Goal: Task Accomplishment & Management: Complete application form

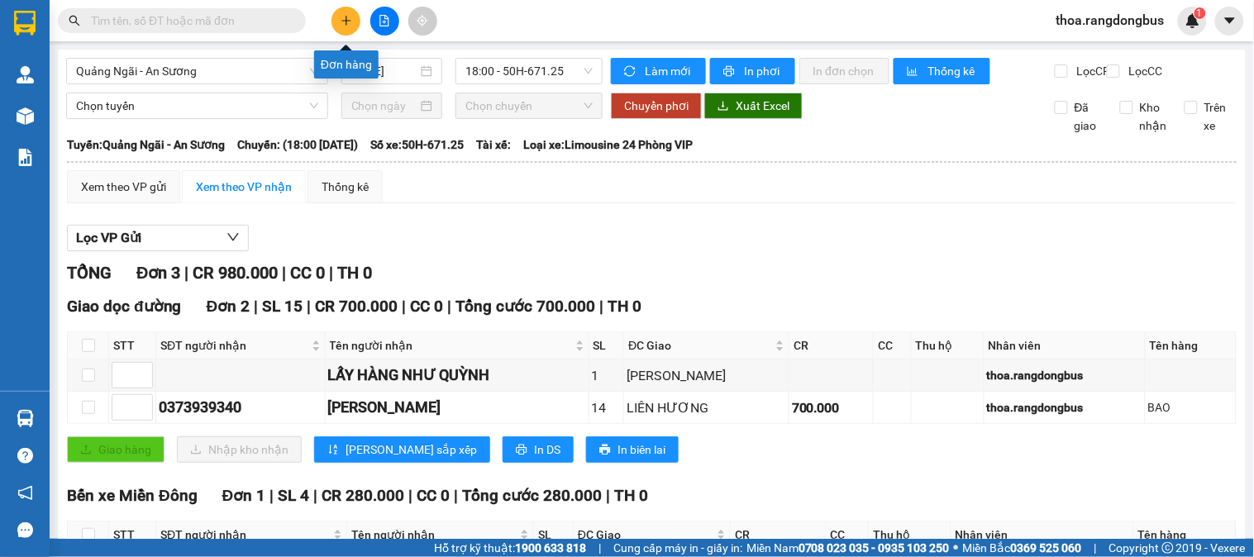
click at [346, 29] on button at bounding box center [346, 21] width 29 height 29
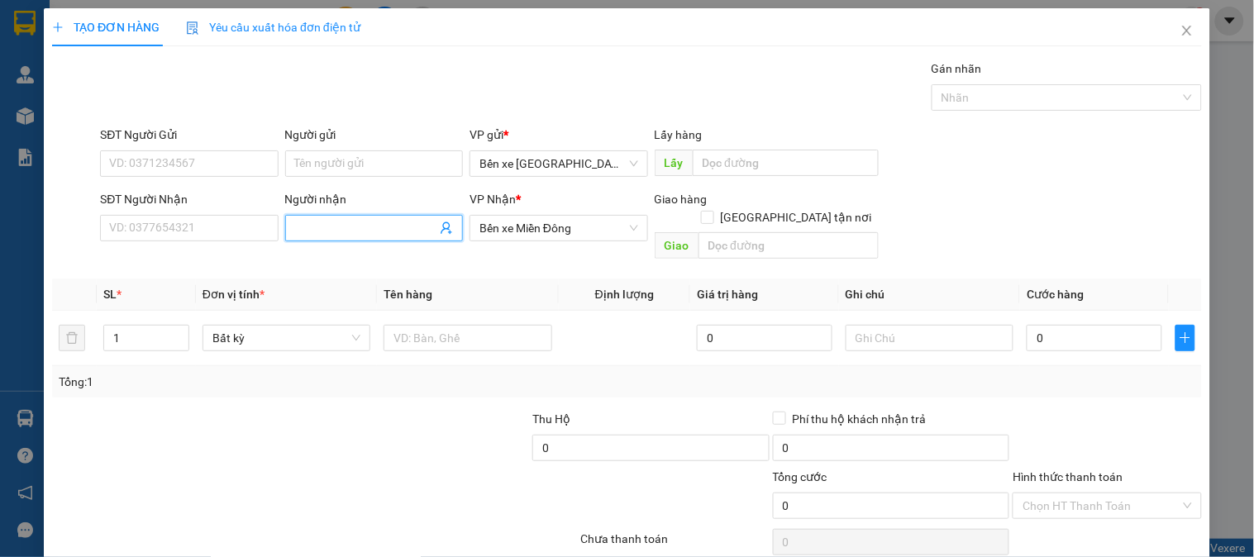
click at [321, 226] on input "Người nhận" at bounding box center [365, 228] width 141 height 18
type input "LẤY HÀNG ÁNH ĐÔNG"
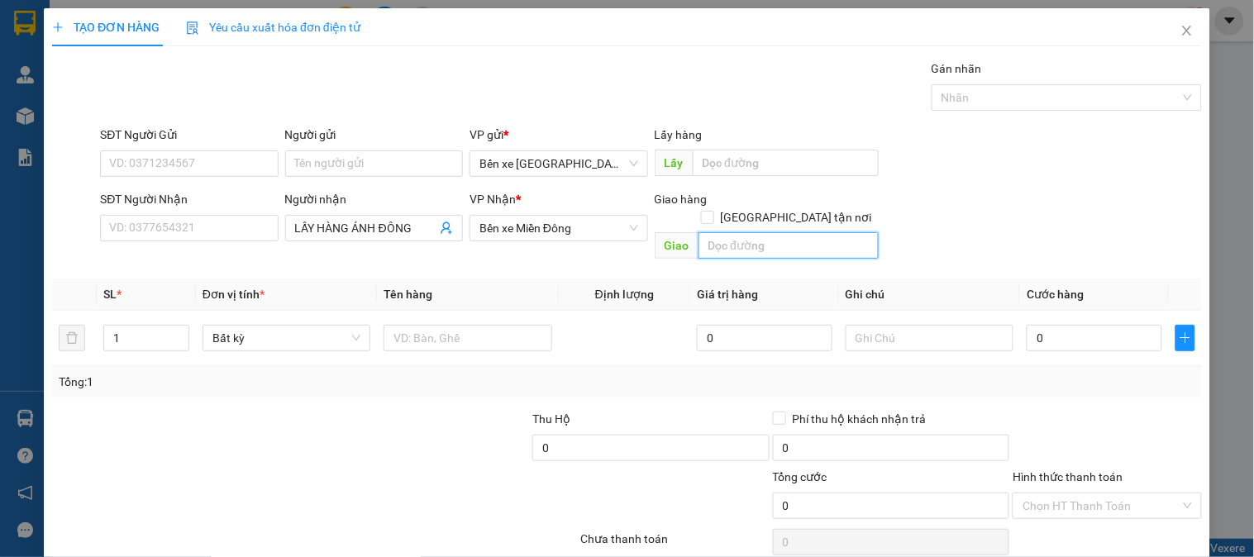
click at [743, 232] on input "text" at bounding box center [789, 245] width 180 height 26
type input "LA HÀ"
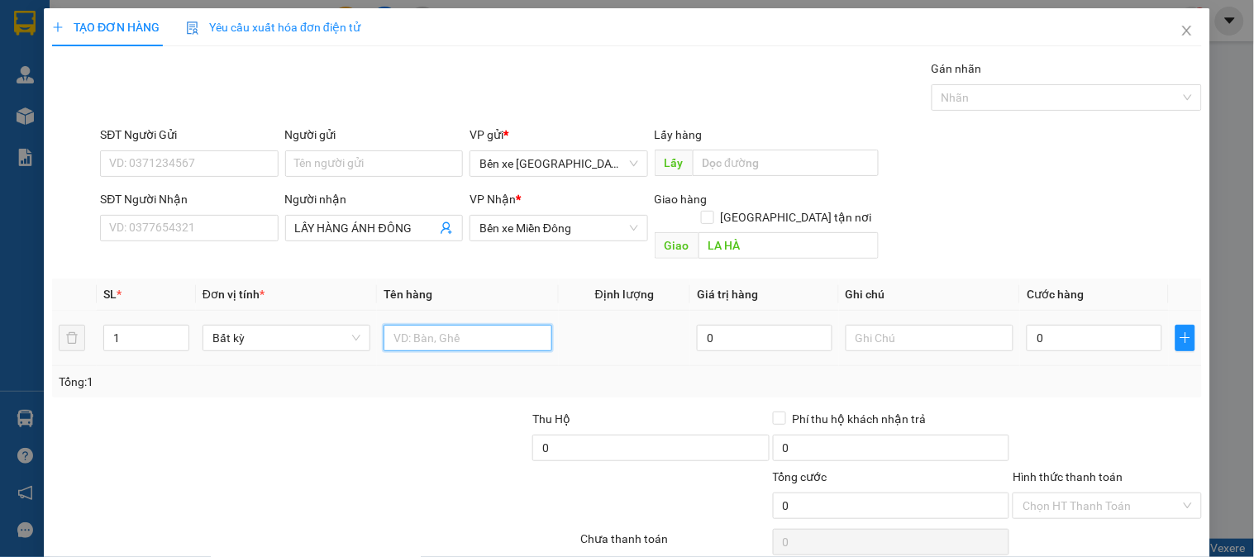
click at [461, 327] on input "text" at bounding box center [468, 338] width 168 height 26
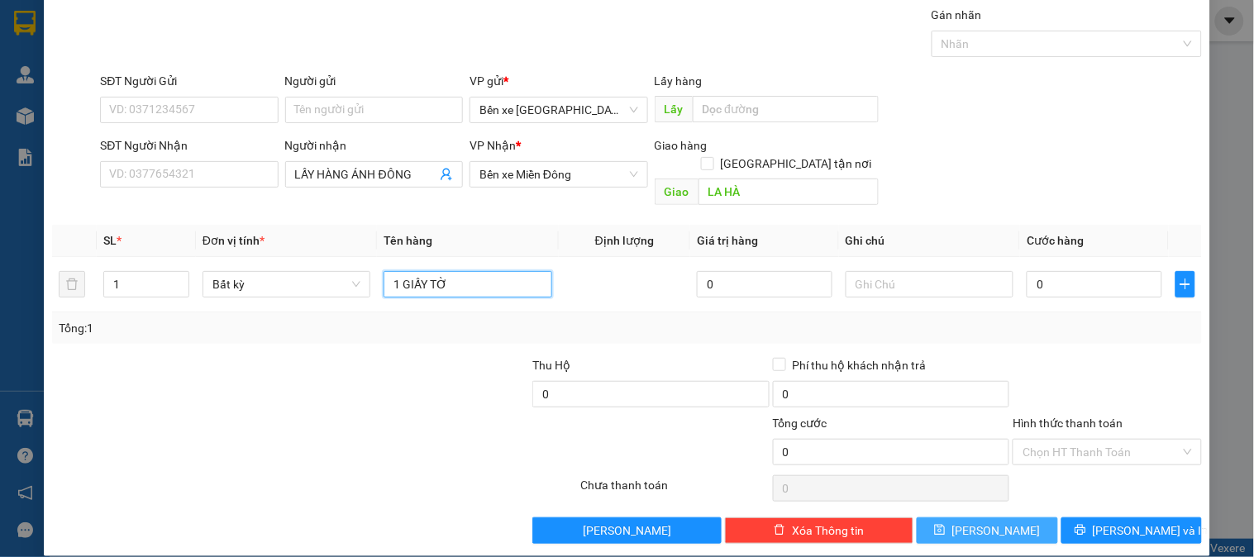
type input "1 GIẤY TỜ"
click at [971, 518] on button "[PERSON_NAME]" at bounding box center [987, 531] width 141 height 26
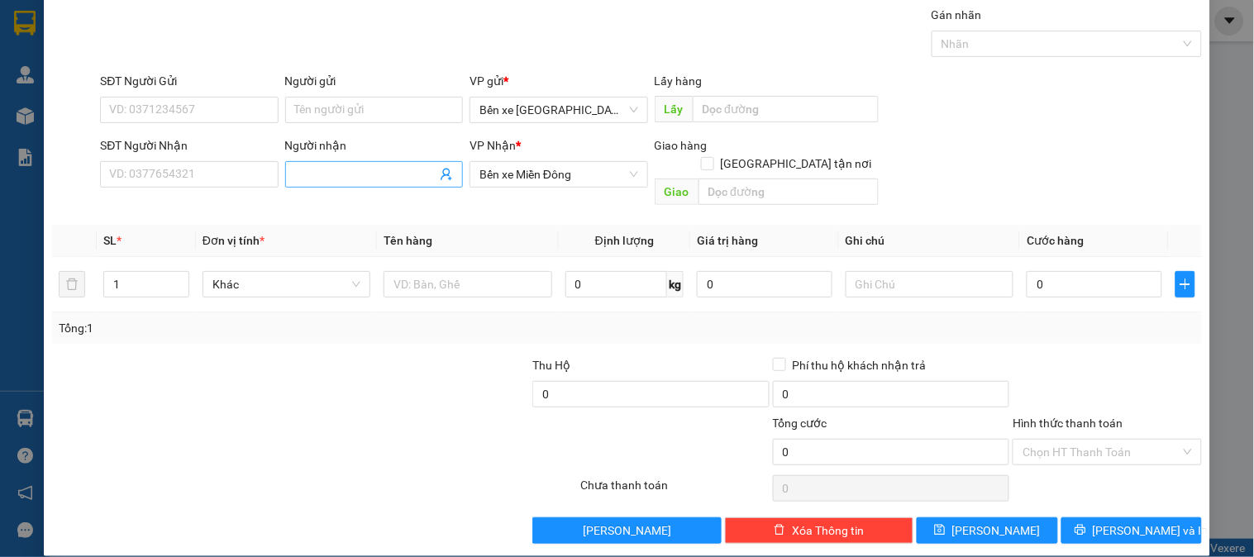
click at [357, 179] on input "Người nhận" at bounding box center [365, 174] width 141 height 18
type input "LẤY HÀNG VŨ"
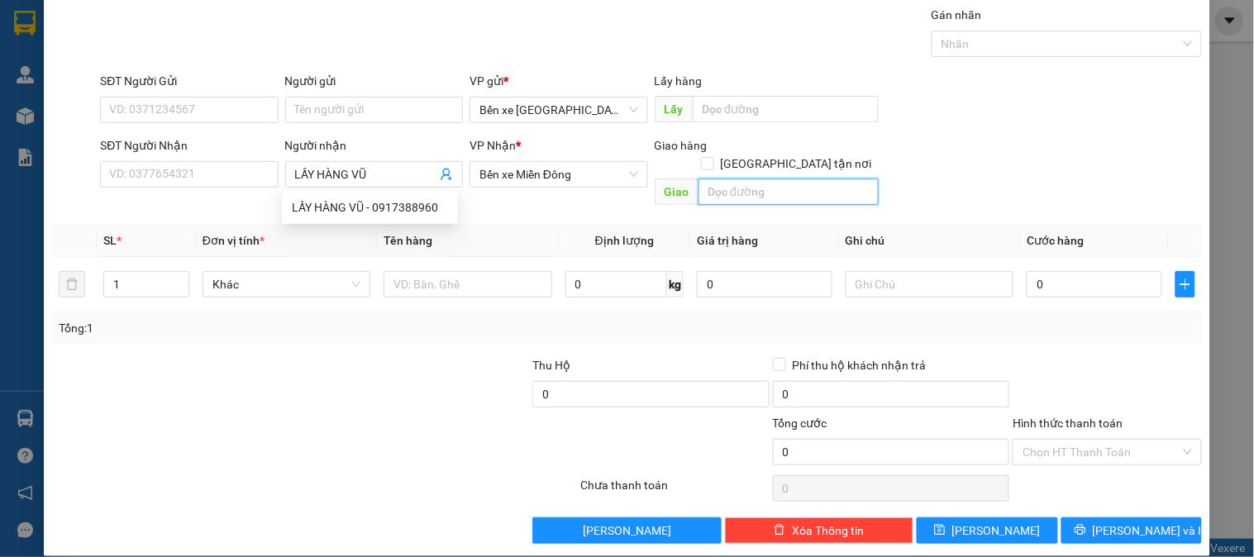
click at [755, 179] on input "text" at bounding box center [789, 192] width 180 height 26
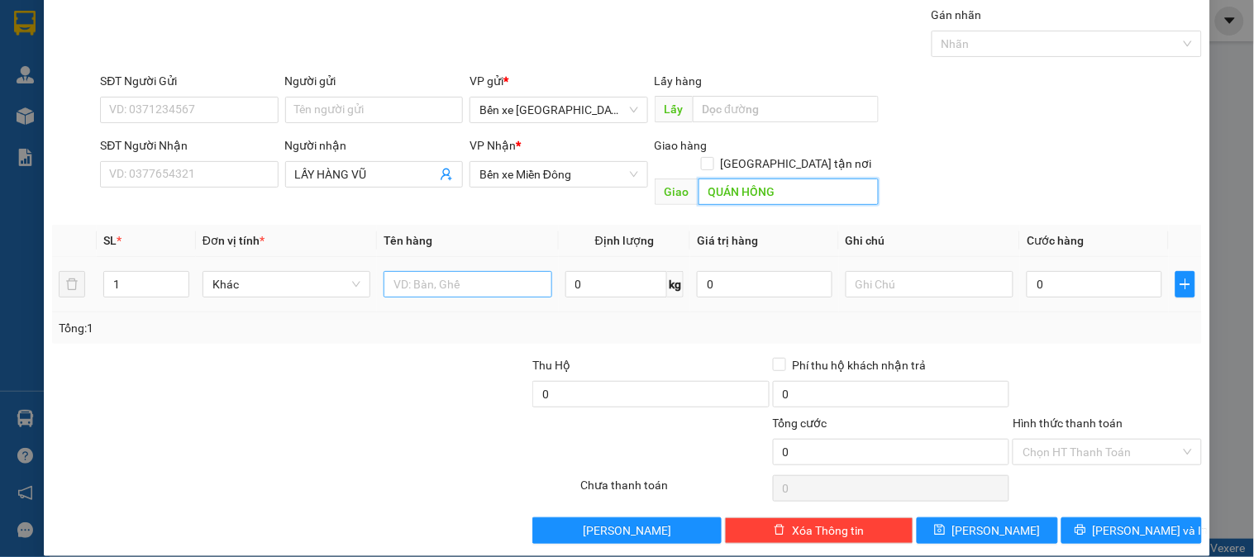
type input "QUÁN HỒNG"
click at [450, 271] on input "text" at bounding box center [468, 284] width 168 height 26
type input "1 BAO BT"
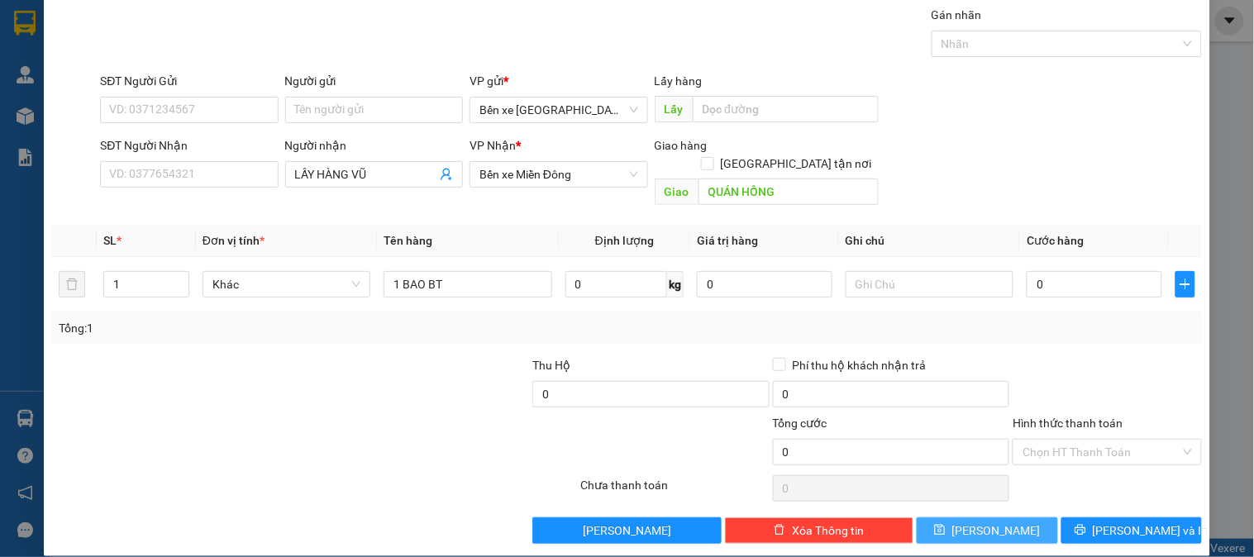
click at [985, 522] on span "[PERSON_NAME]" at bounding box center [997, 531] width 88 height 18
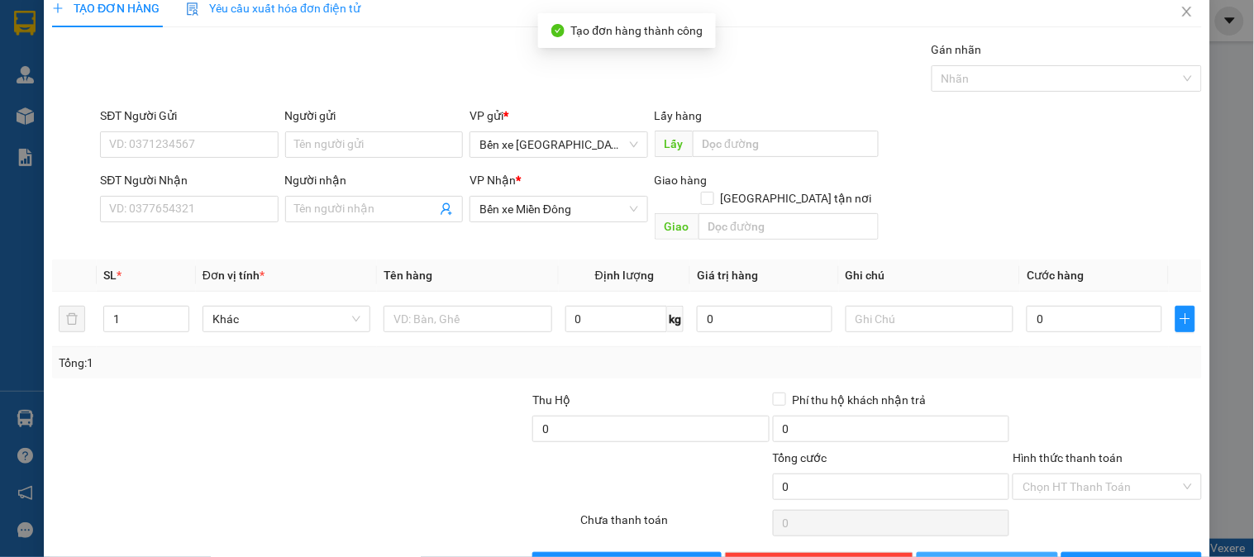
scroll to position [0, 0]
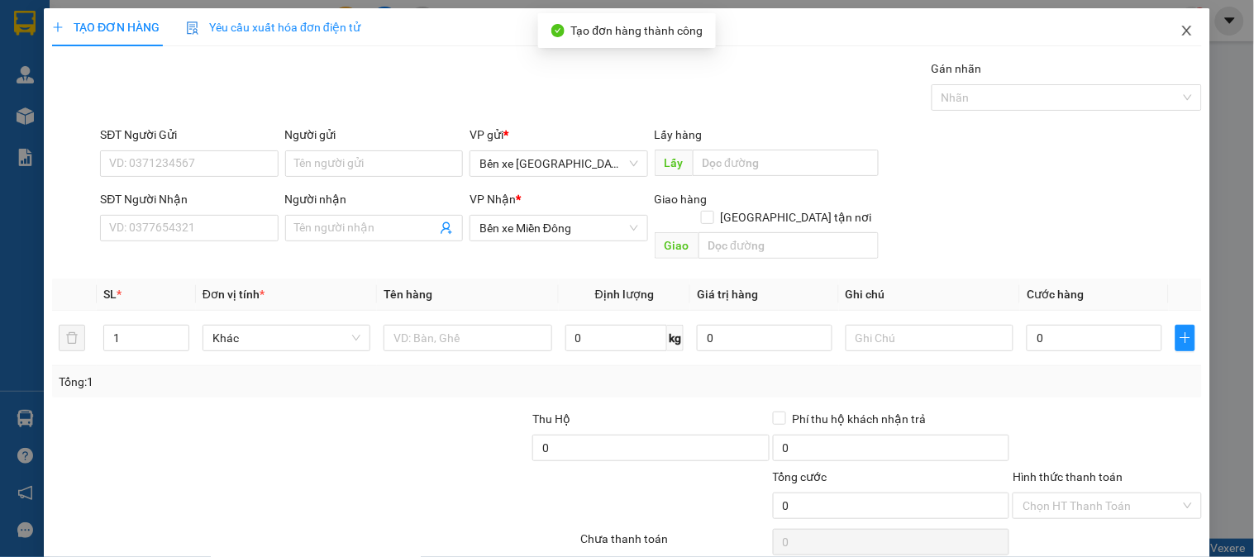
click at [1181, 36] on icon "close" at bounding box center [1187, 30] width 13 height 13
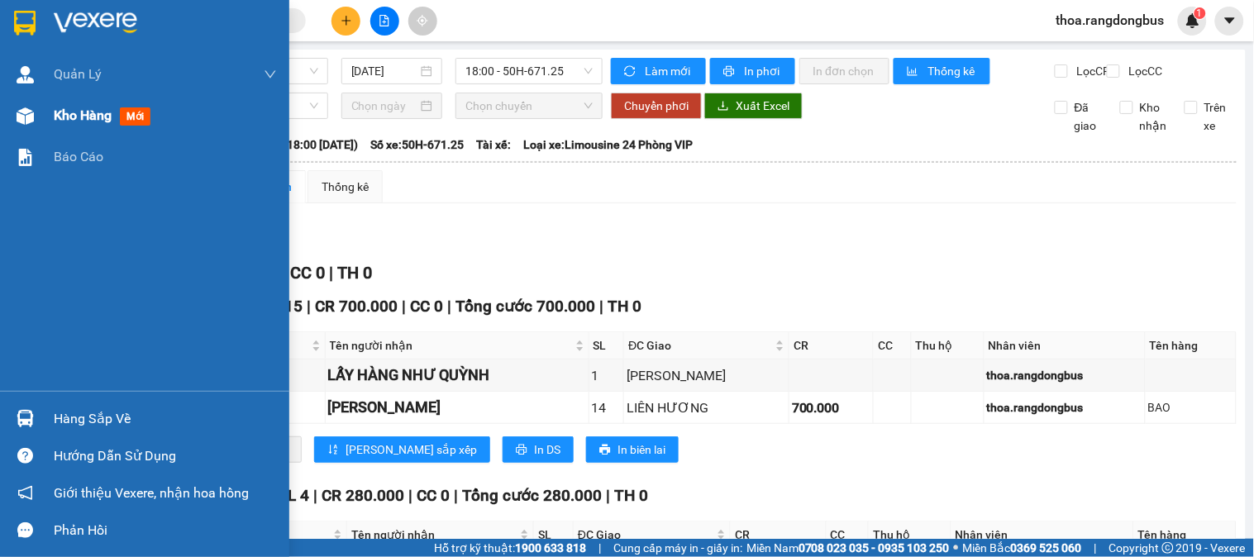
click at [69, 112] on span "Kho hàng" at bounding box center [83, 116] width 58 height 16
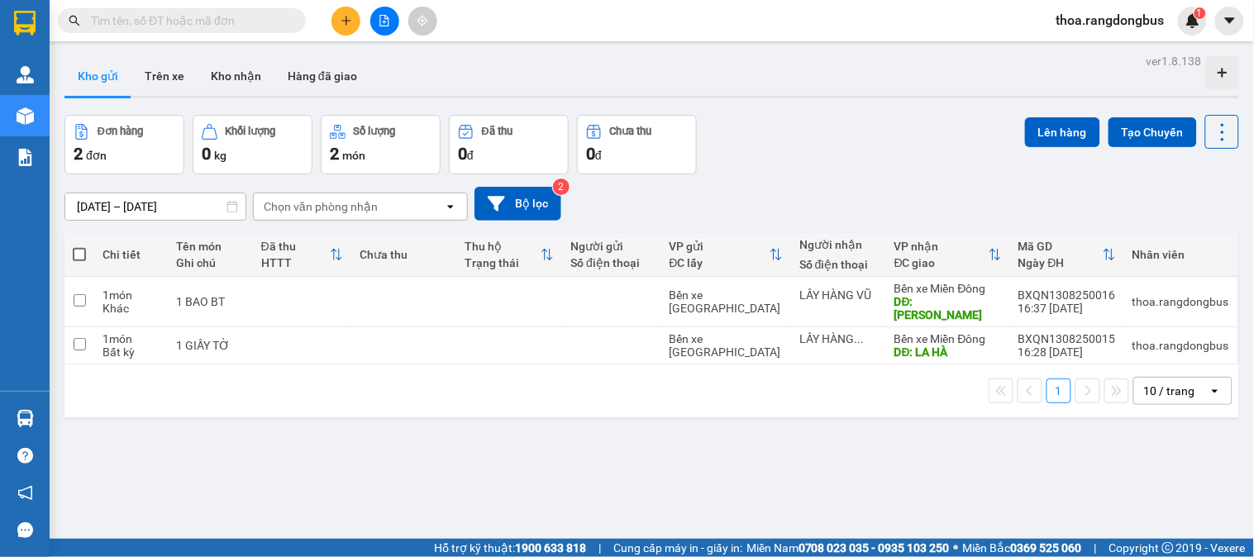
click at [84, 252] on span at bounding box center [79, 254] width 13 height 13
click at [79, 246] on input "checkbox" at bounding box center [79, 246] width 0 height 0
checkbox input "true"
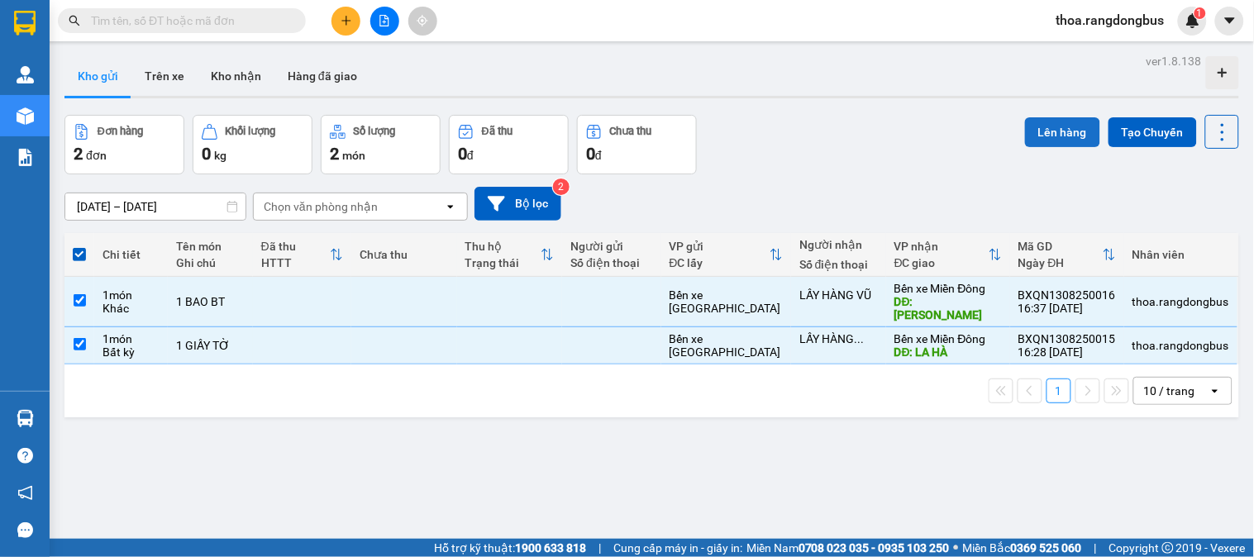
click at [1025, 132] on button "Lên hàng" at bounding box center [1062, 132] width 75 height 30
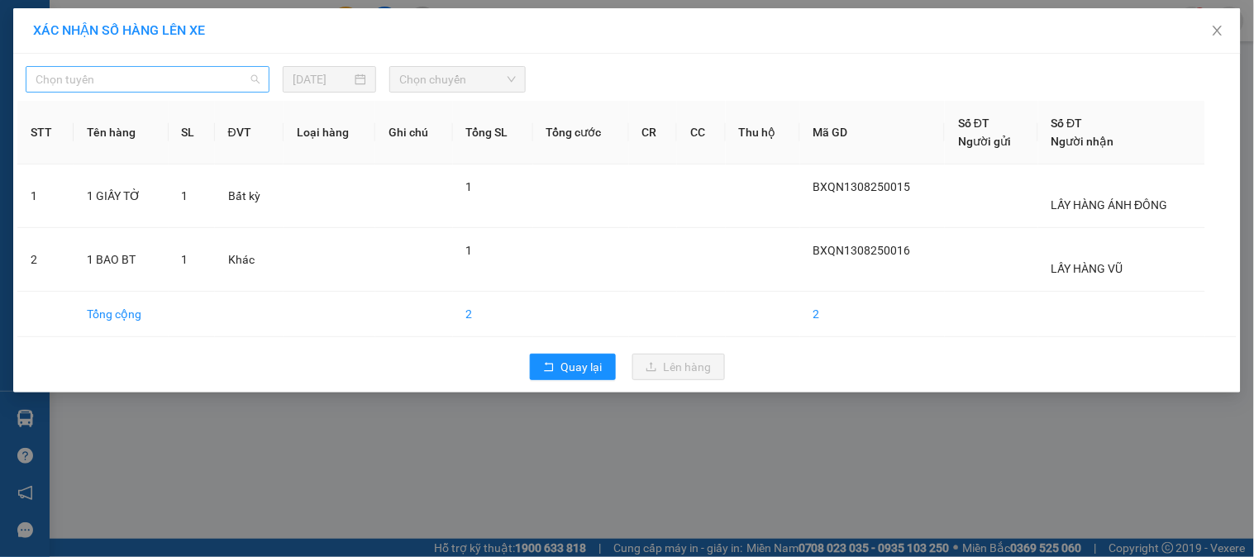
click at [192, 76] on span "Chọn tuyến" at bounding box center [148, 79] width 224 height 25
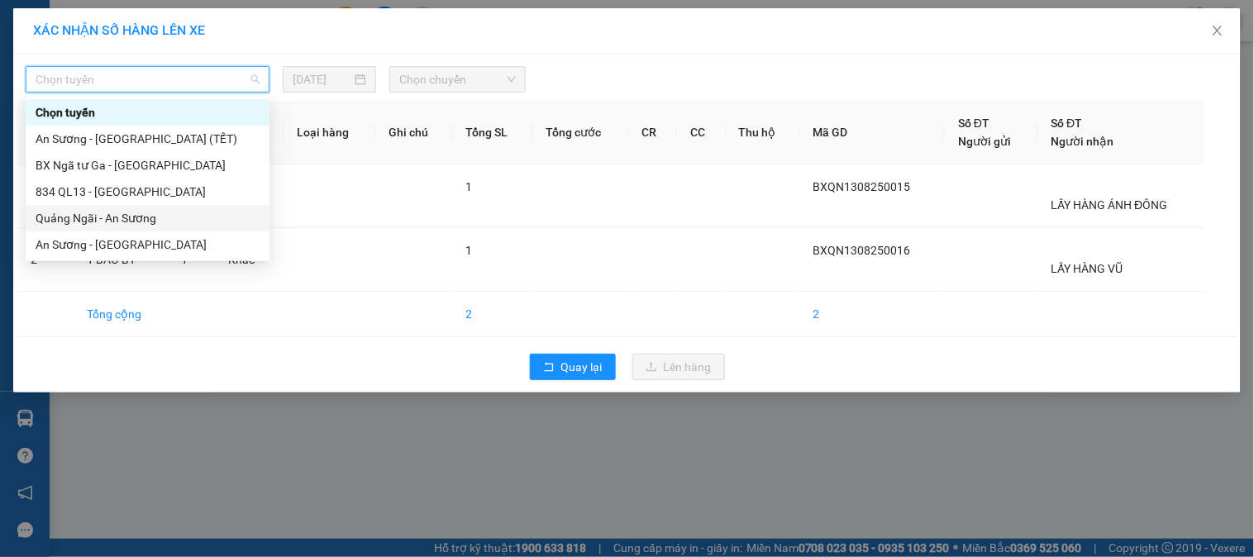
click at [147, 211] on div "Quảng Ngãi - An Sương" at bounding box center [148, 218] width 224 height 18
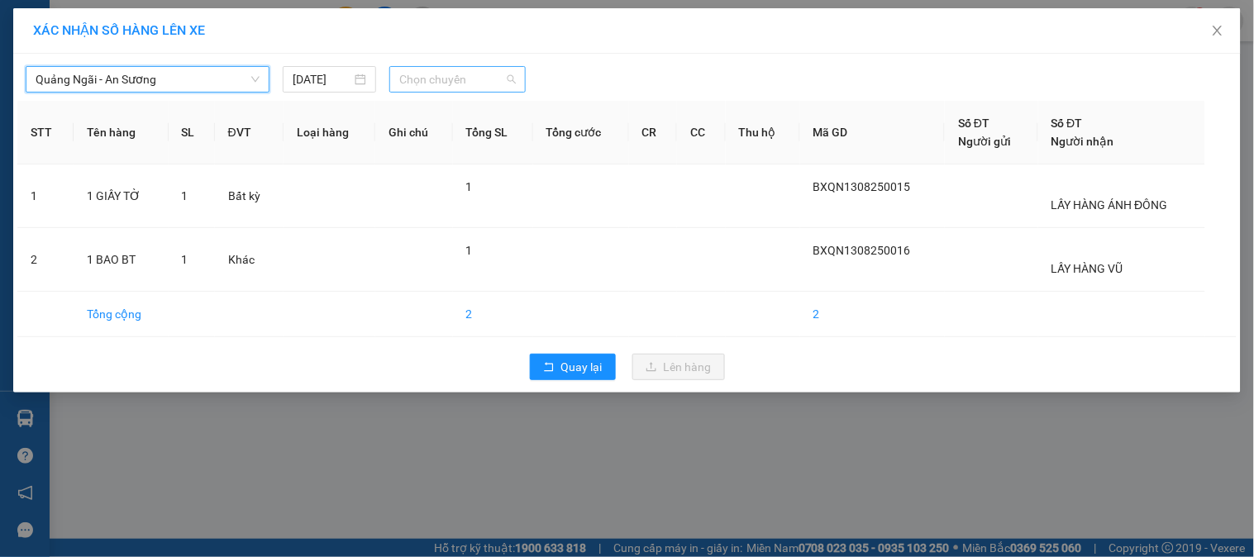
click at [443, 83] on span "Chọn chuyến" at bounding box center [457, 79] width 117 height 25
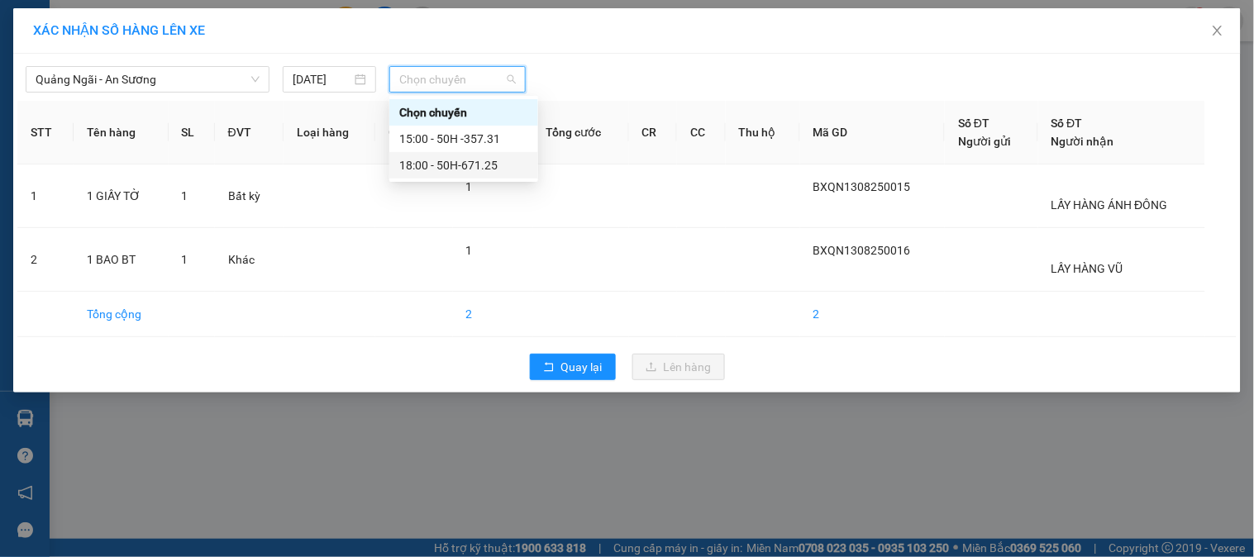
click at [445, 161] on div "18:00 - 50H-671.25" at bounding box center [463, 165] width 129 height 18
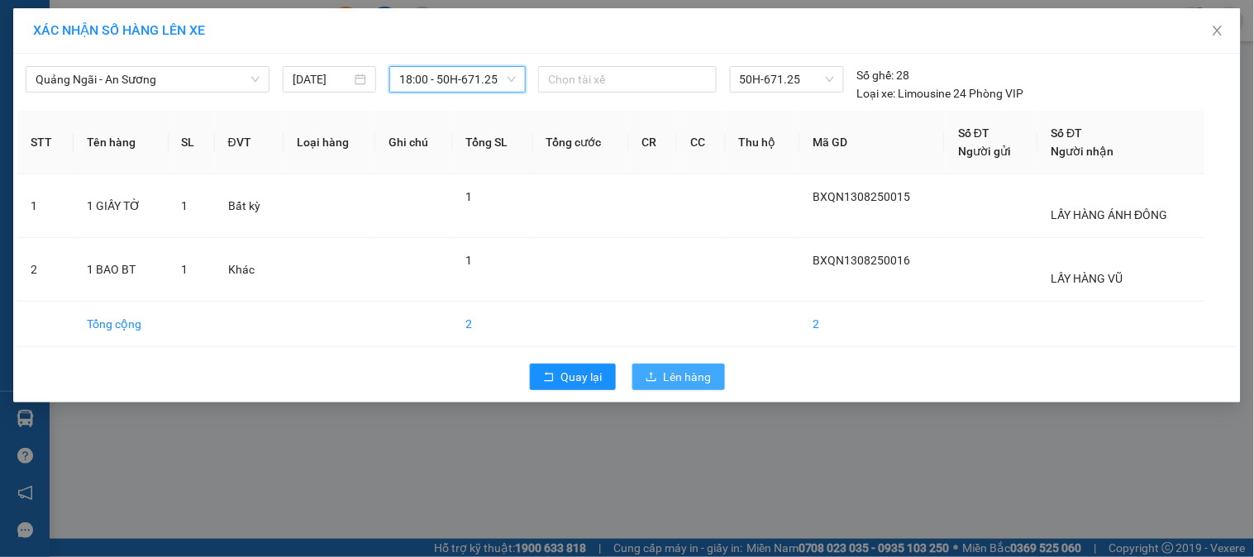
click at [665, 370] on button "Lên hàng" at bounding box center [679, 377] width 93 height 26
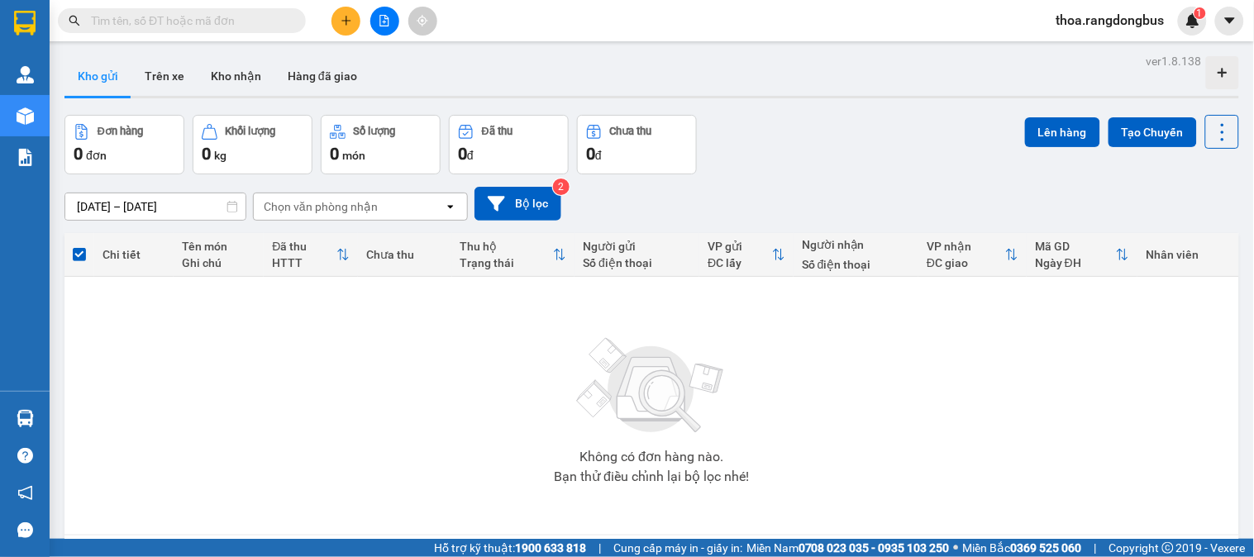
click at [382, 9] on button at bounding box center [384, 21] width 29 height 29
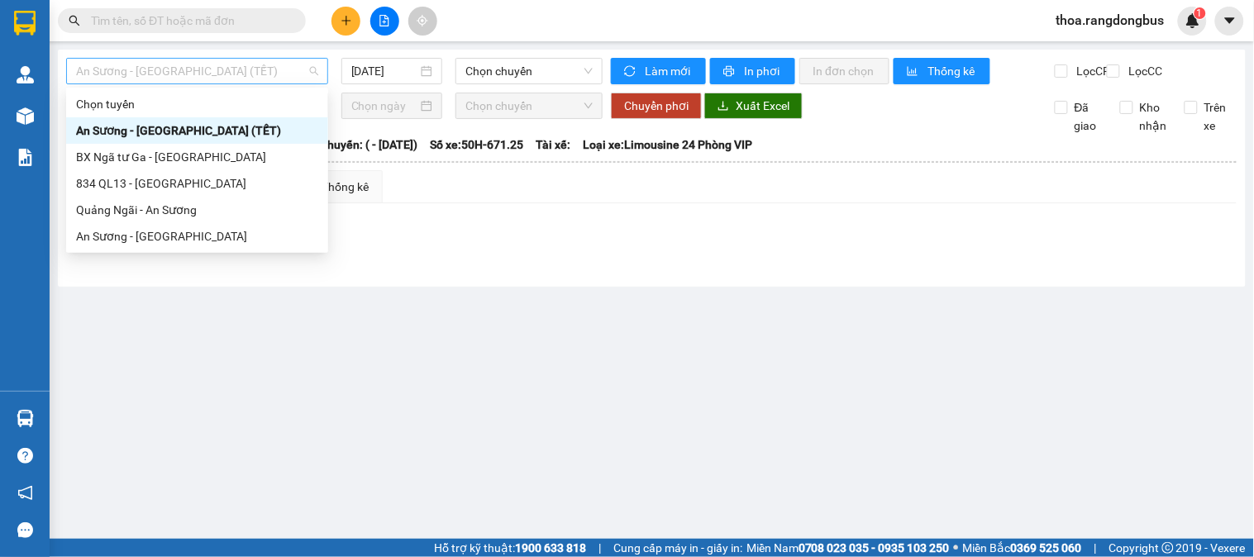
click at [152, 69] on span "An Sương - [GEOGRAPHIC_DATA] (TẾT)" at bounding box center [197, 71] width 242 height 25
click at [146, 209] on div "Quảng Ngãi - An Sương" at bounding box center [197, 210] width 242 height 18
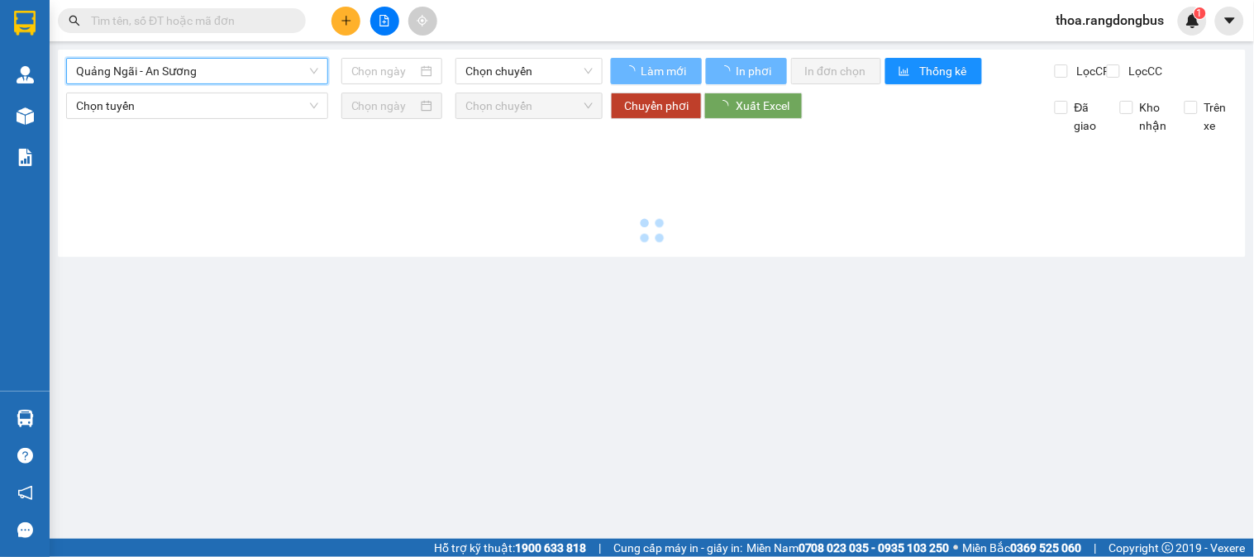
type input "[DATE]"
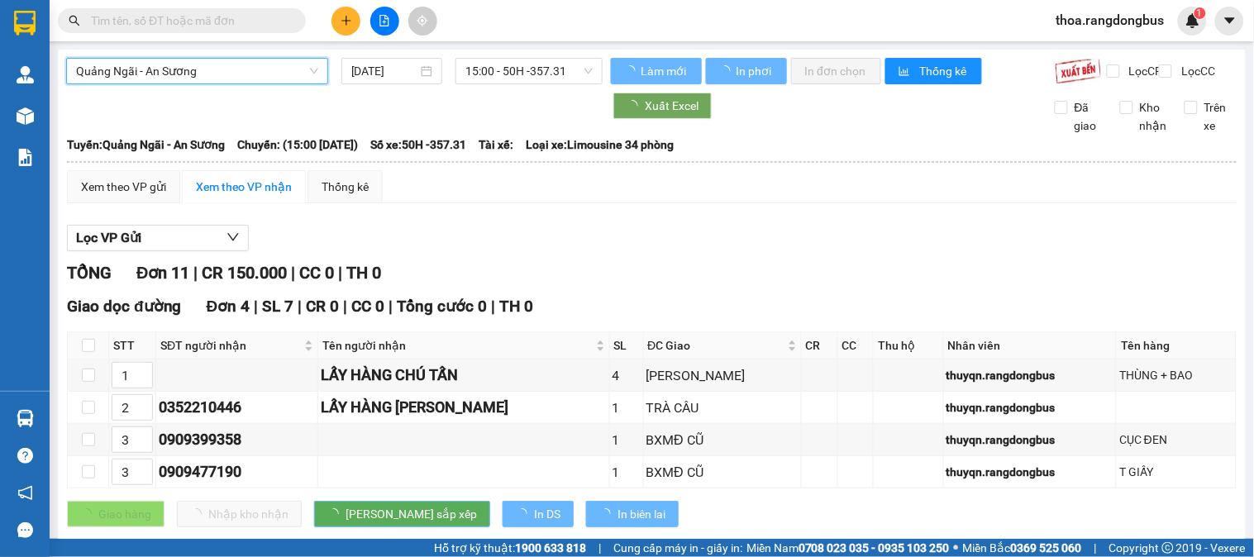
click at [542, 75] on span "15:00 - 50H -357.31" at bounding box center [529, 71] width 127 height 25
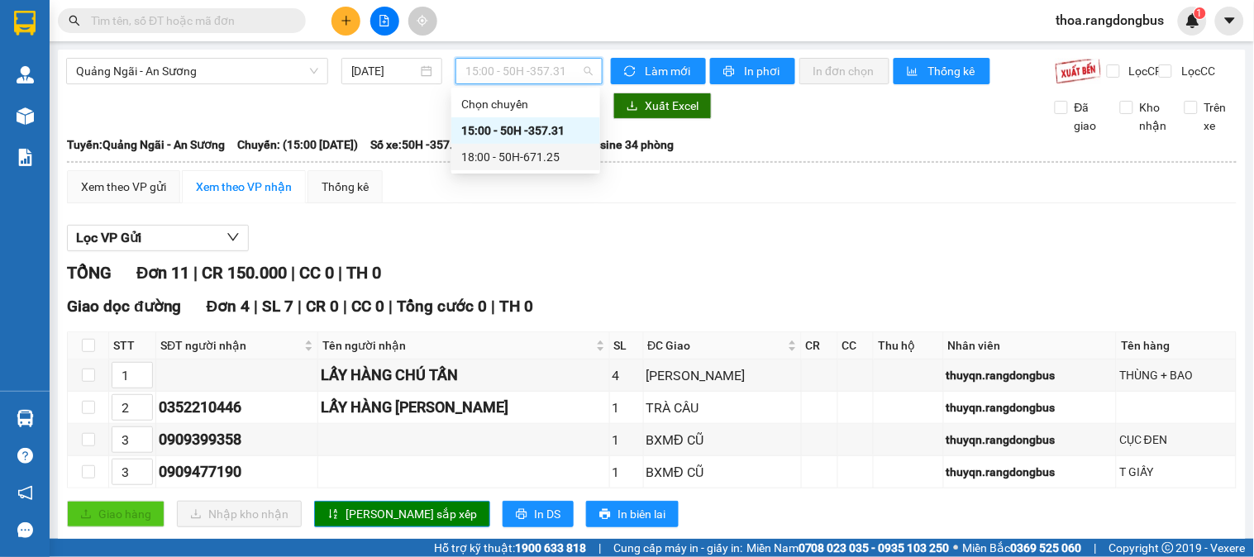
click at [523, 154] on div "18:00 - 50H-671.25" at bounding box center [525, 157] width 129 height 18
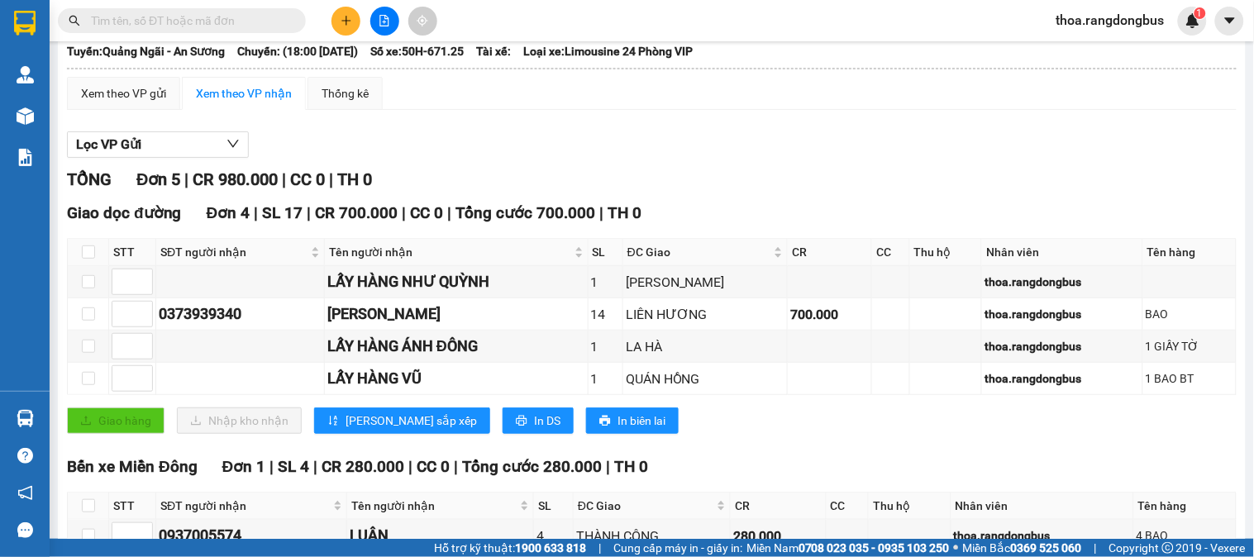
scroll to position [208, 0]
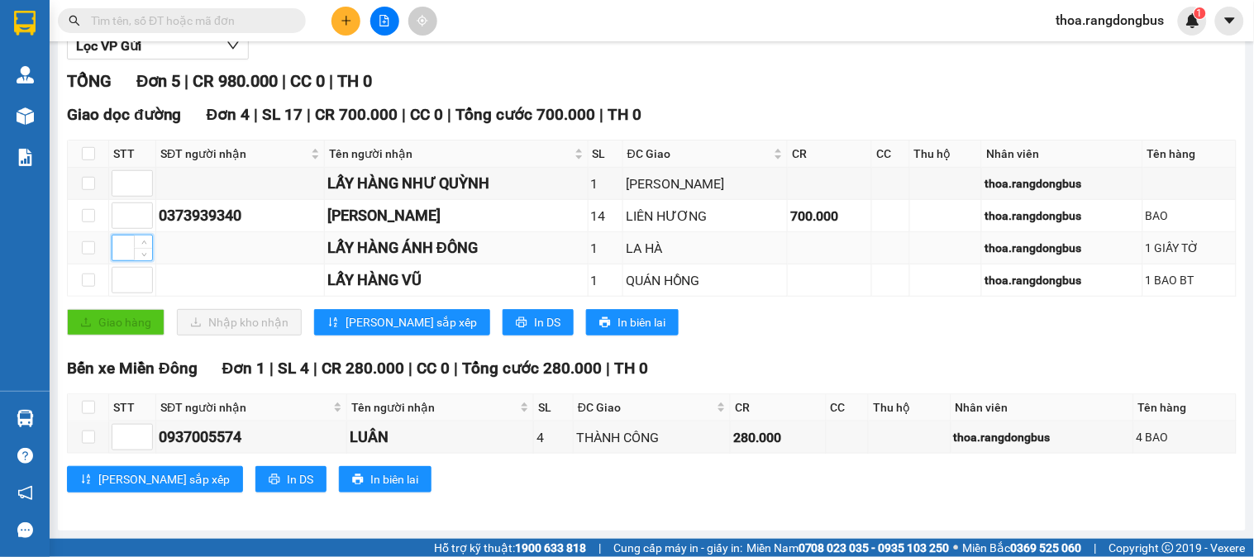
click at [114, 251] on input at bounding box center [132, 248] width 40 height 25
type input "1"
click at [126, 183] on input at bounding box center [132, 183] width 40 height 25
type input "2"
click at [120, 268] on input at bounding box center [132, 280] width 40 height 25
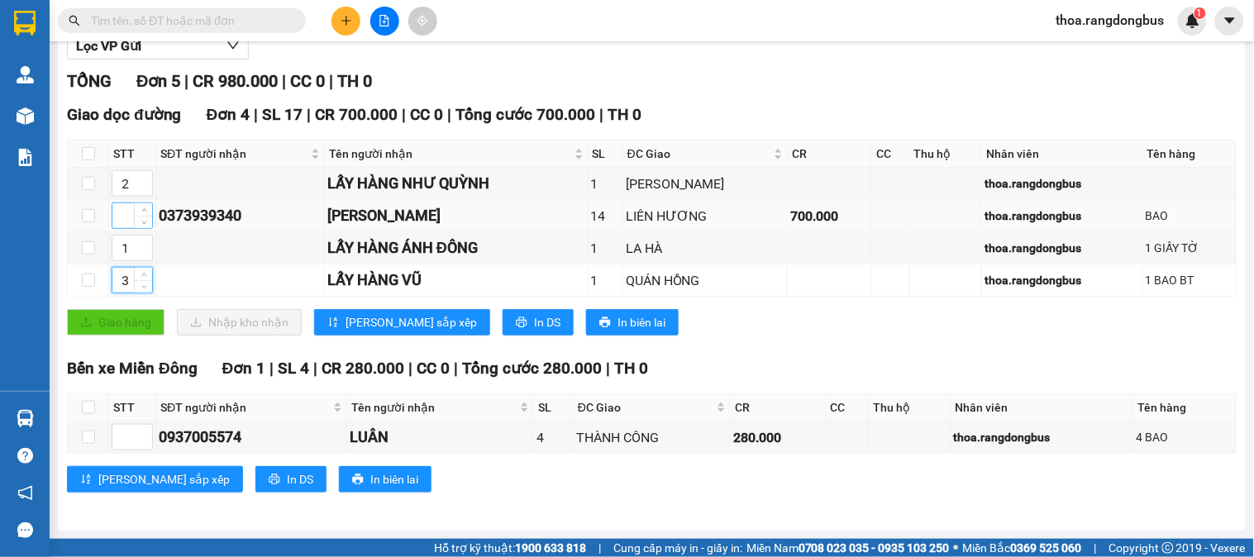
type input "3"
click at [124, 215] on input at bounding box center [132, 215] width 40 height 25
type input "4"
click at [352, 318] on span "[PERSON_NAME] sắp xếp" at bounding box center [411, 322] width 131 height 18
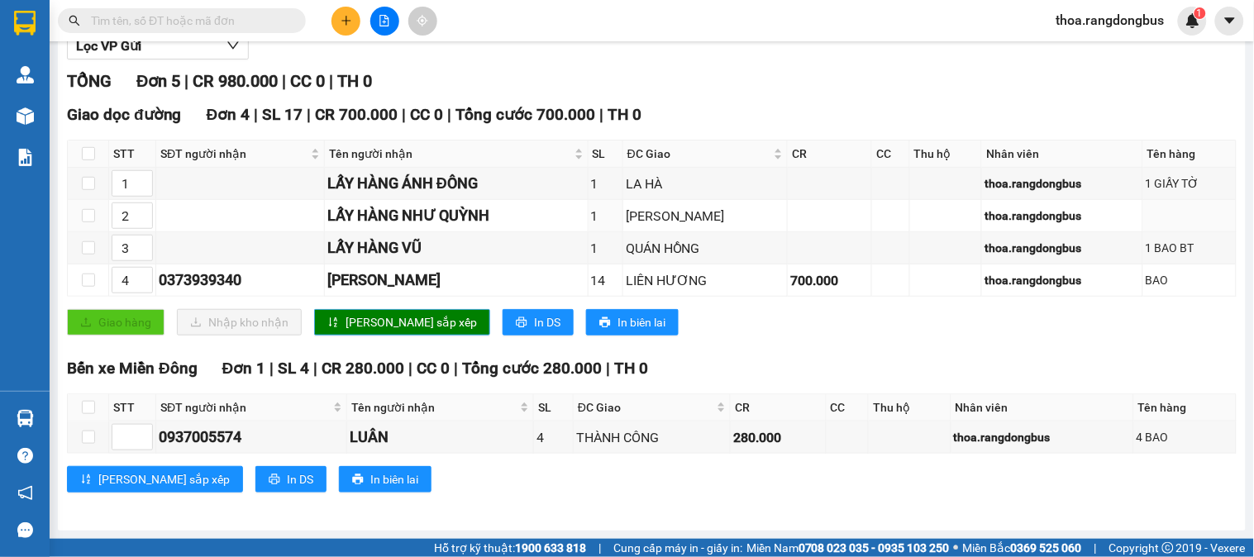
scroll to position [23, 0]
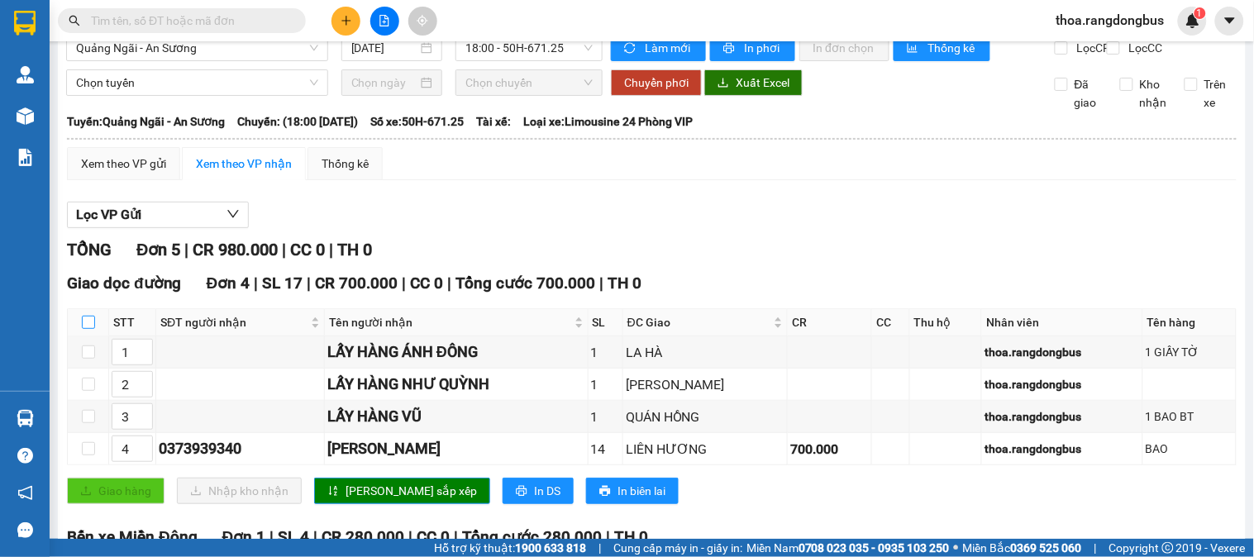
click at [88, 329] on input "checkbox" at bounding box center [88, 322] width 13 height 13
checkbox input "true"
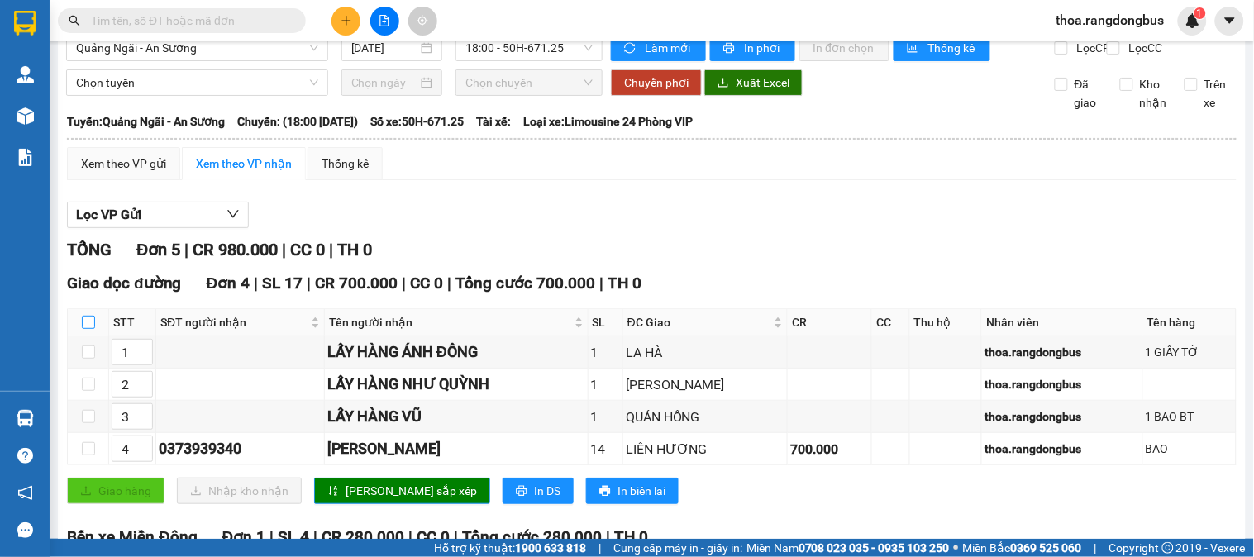
checkbox input "true"
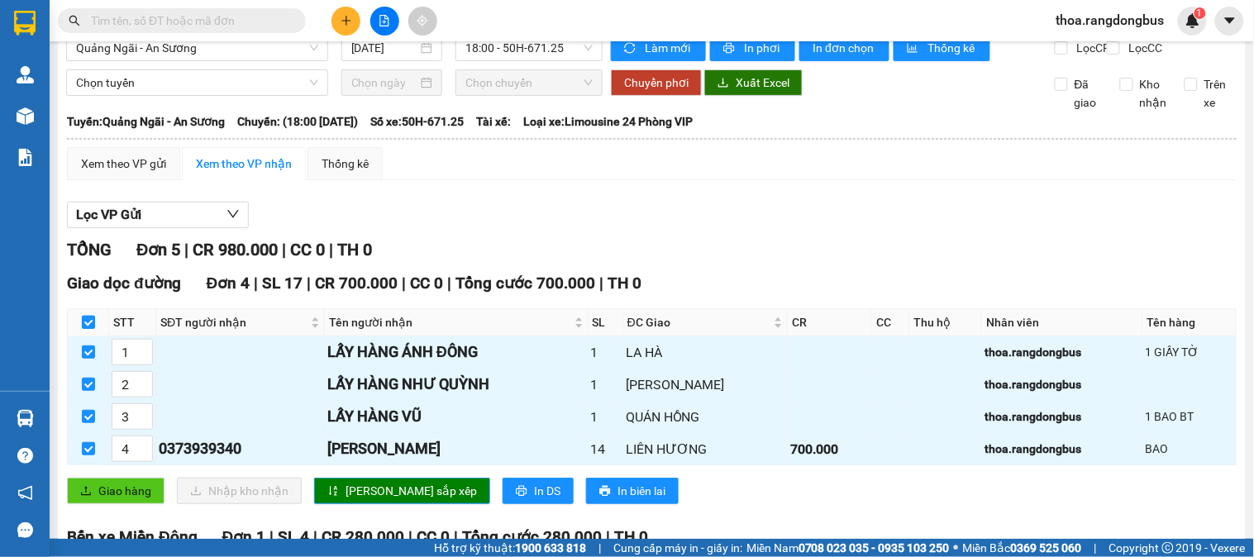
scroll to position [208, 0]
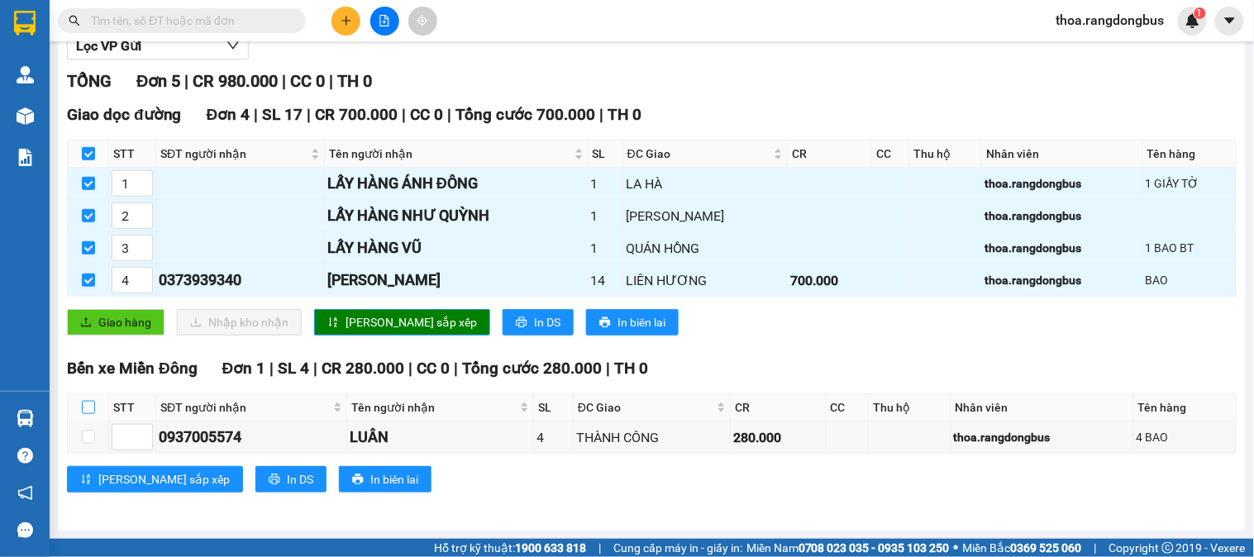
click at [87, 403] on input "checkbox" at bounding box center [88, 407] width 13 height 13
checkbox input "true"
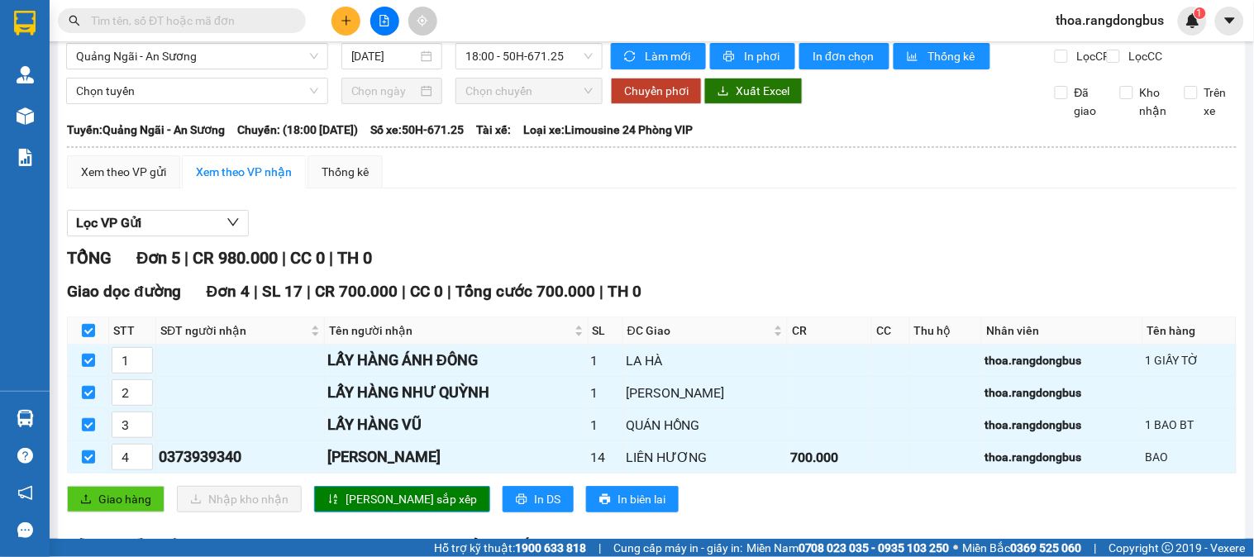
scroll to position [0, 0]
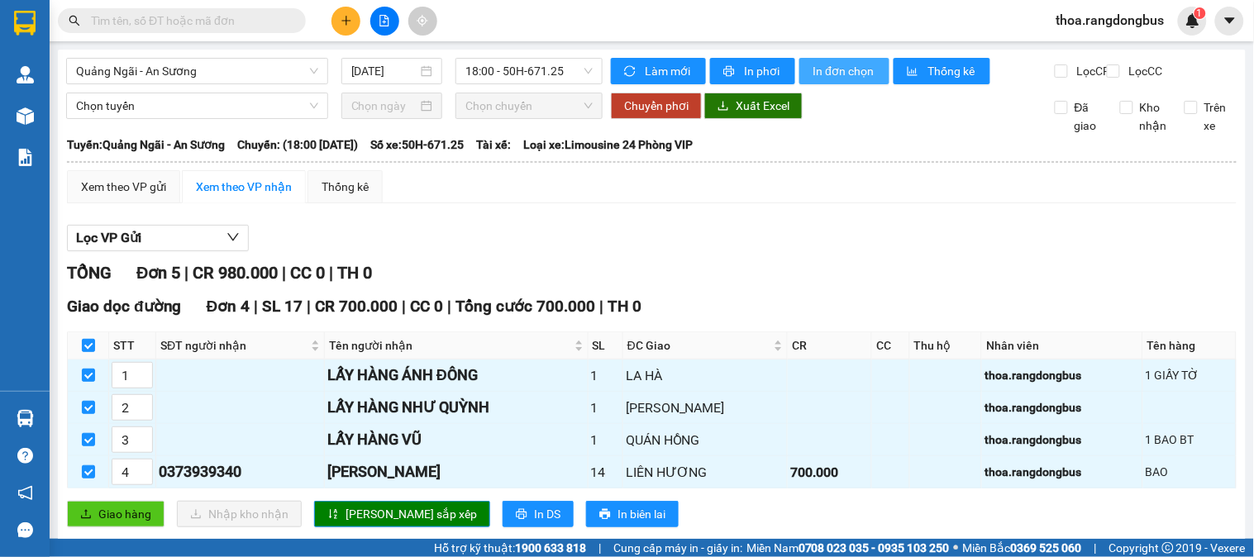
click at [829, 70] on span "In đơn chọn" at bounding box center [845, 71] width 64 height 18
click at [342, 22] on icon "plus" at bounding box center [347, 21] width 12 height 12
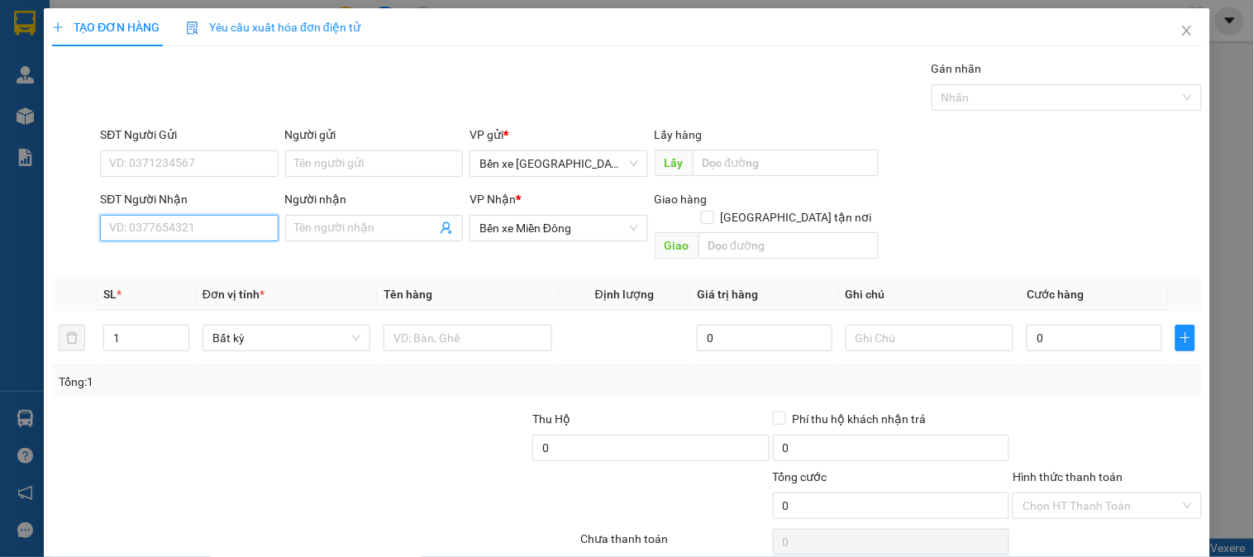
click at [257, 230] on input "SĐT Người Nhận" at bounding box center [189, 228] width 178 height 26
type input "0945032233"
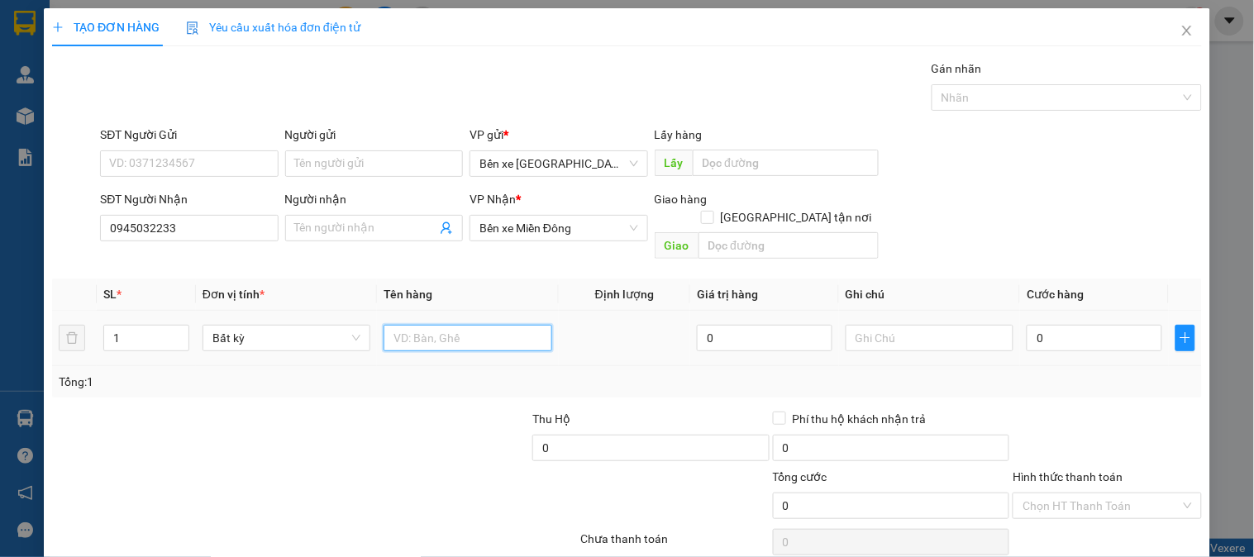
click at [432, 325] on input "text" at bounding box center [468, 338] width 168 height 26
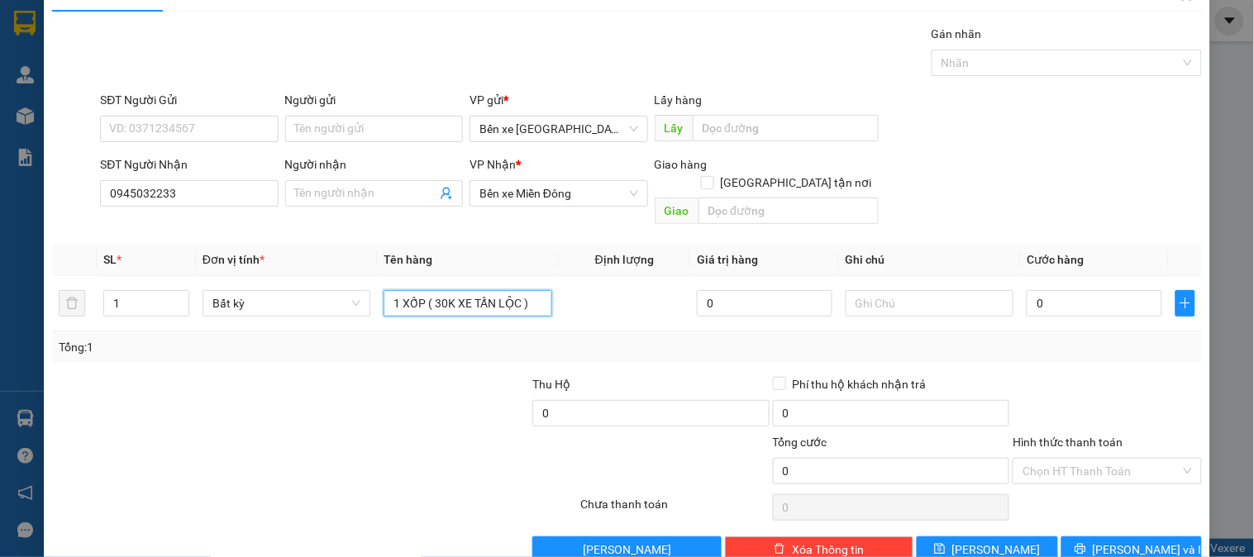
scroll to position [54, 0]
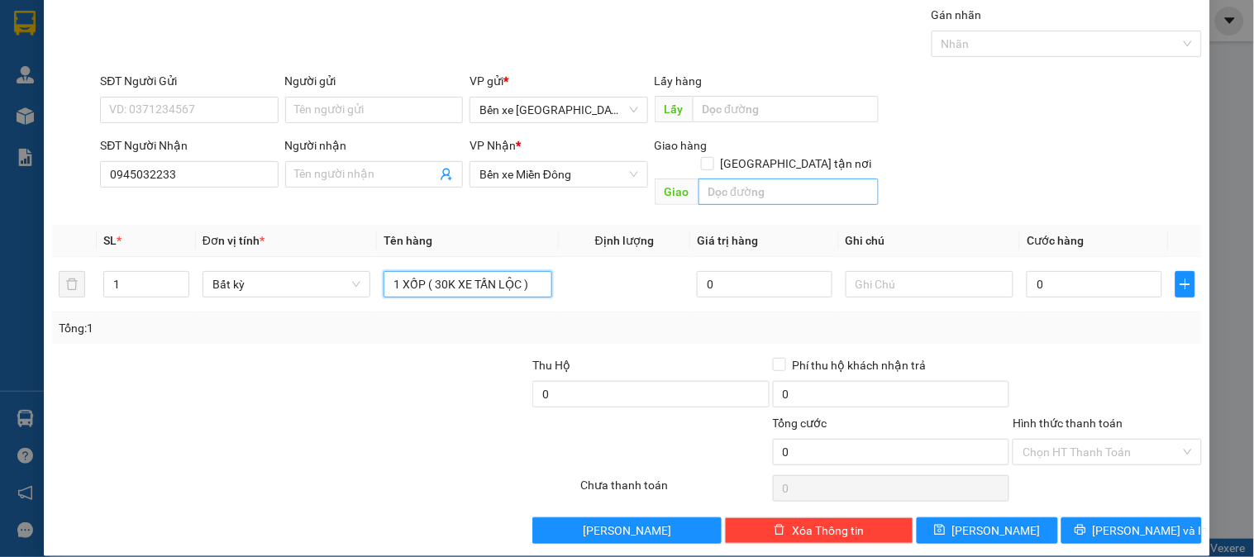
type input "1 XỐP ( 30K XE TẤN LỘC )"
click at [780, 179] on input "text" at bounding box center [789, 192] width 180 height 26
type input "AN SƯƠNG"
click at [713, 157] on input "[GEOGRAPHIC_DATA] tận nơi" at bounding box center [707, 163] width 12 height 12
checkbox input "true"
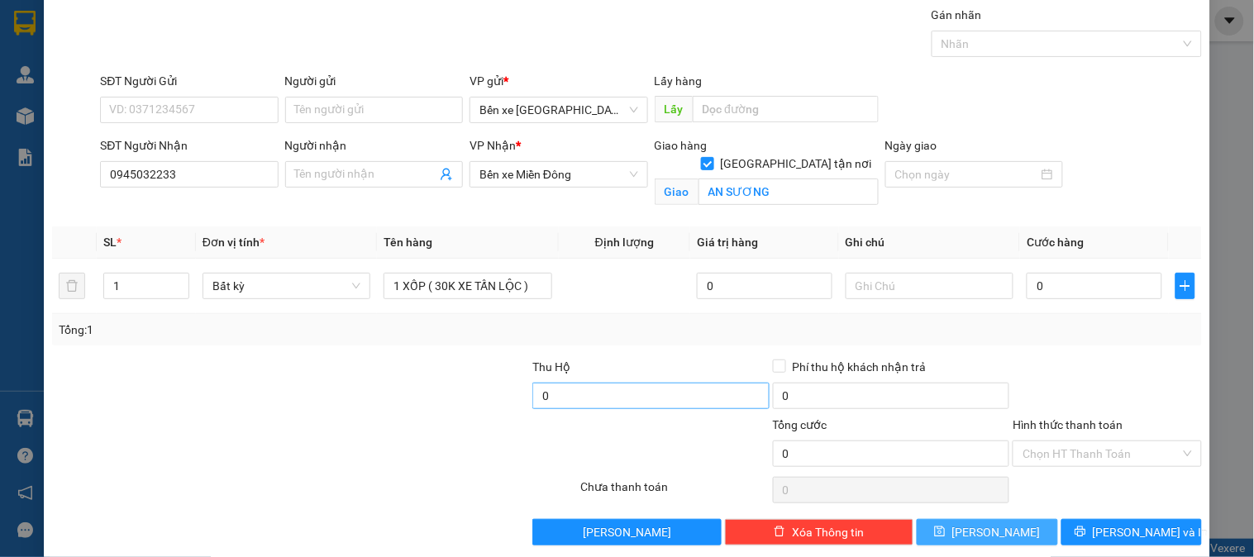
drag, startPoint x: 1006, startPoint y: 527, endPoint x: 662, endPoint y: 389, distance: 371.2
click at [1006, 527] on button "[PERSON_NAME]" at bounding box center [987, 532] width 141 height 26
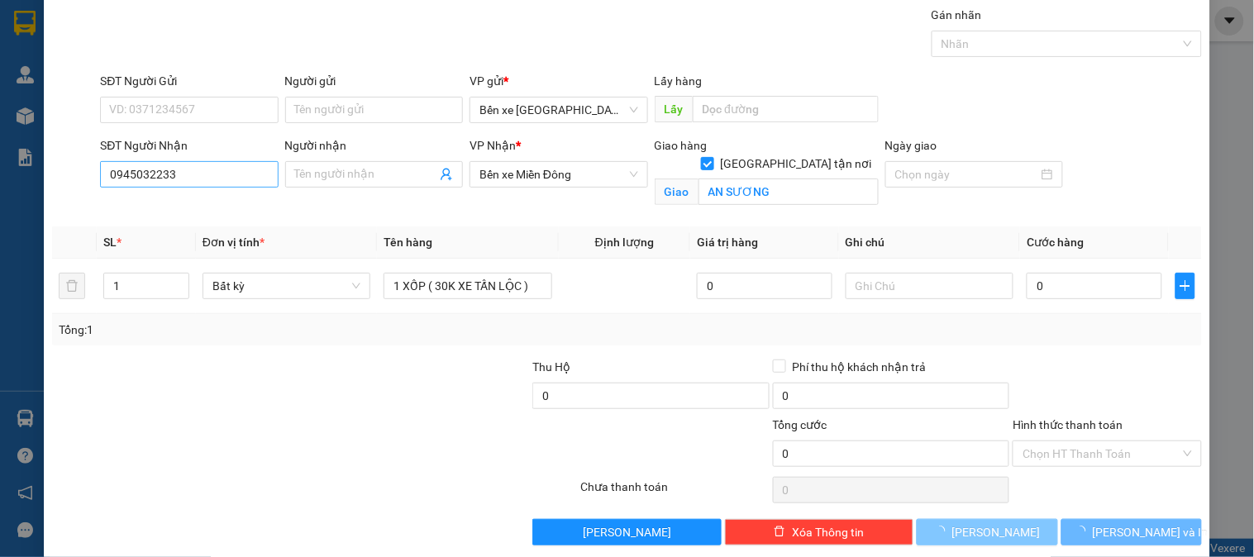
checkbox input "false"
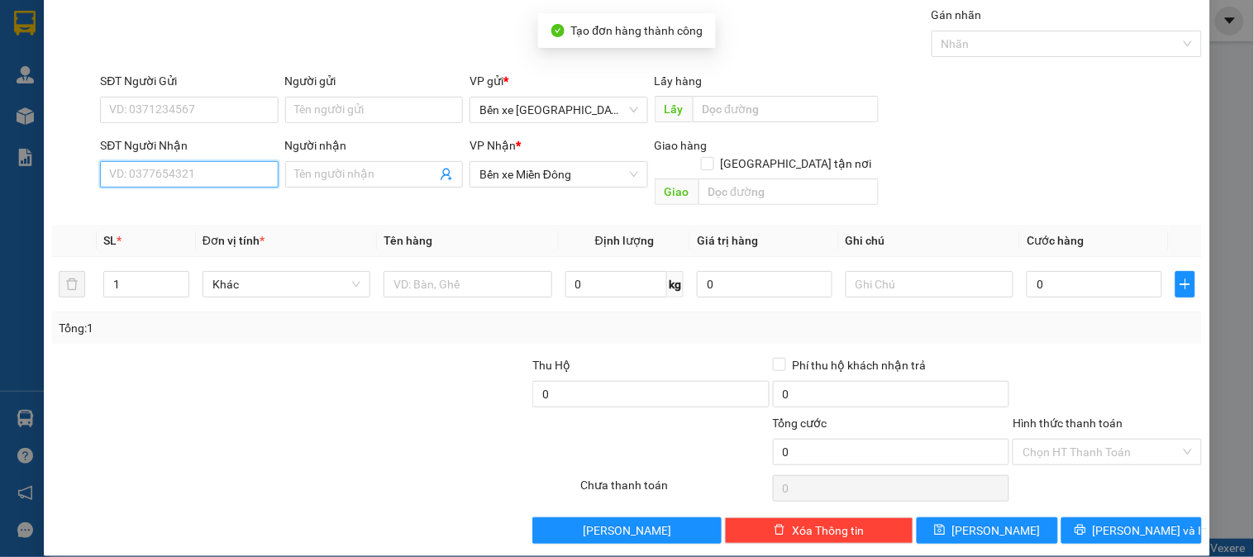
drag, startPoint x: 159, startPoint y: 172, endPoint x: 182, endPoint y: 163, distance: 24.9
click at [167, 174] on input "SĐT Người Nhận" at bounding box center [189, 174] width 178 height 26
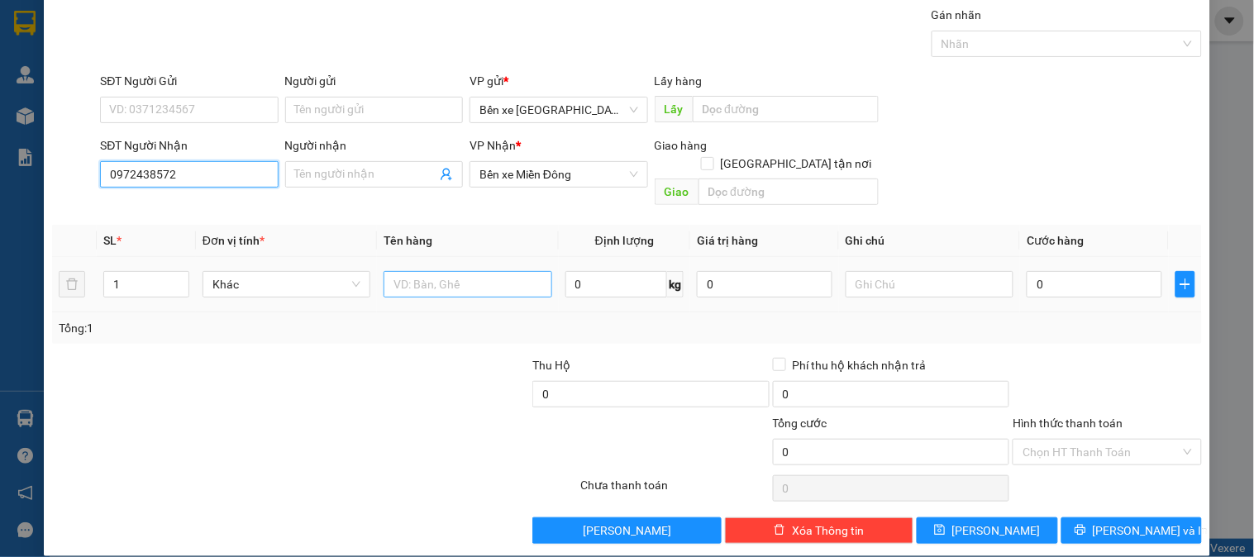
type input "0972438572"
click at [423, 271] on input "text" at bounding box center [468, 284] width 168 height 26
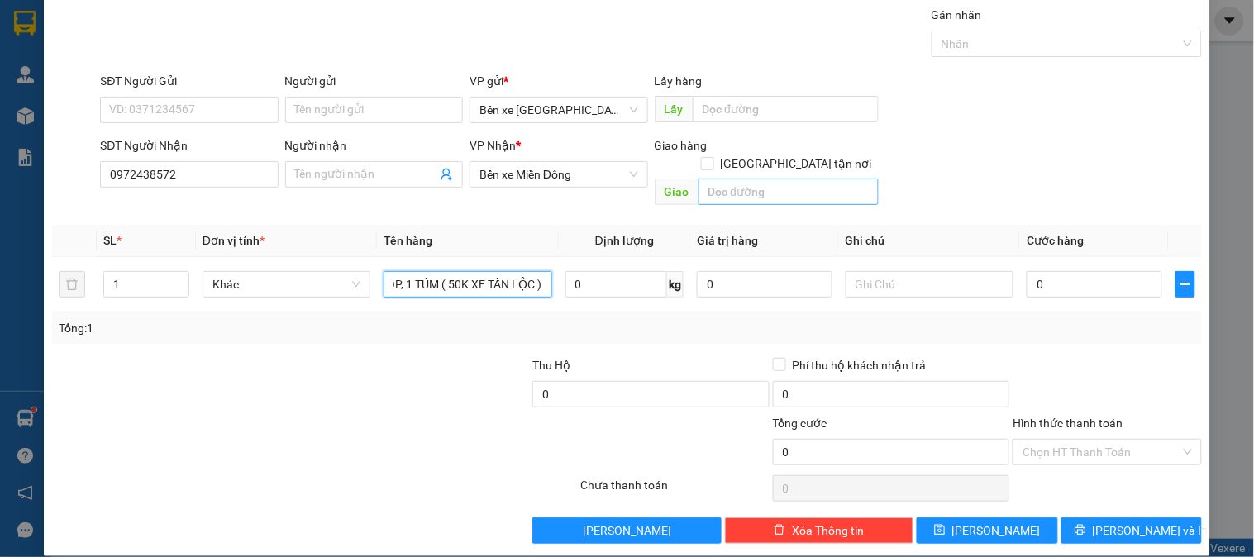
type input "1 XỐP, 1 TÚM ( 50K XE TẤN LỘC )"
click at [736, 179] on input "text" at bounding box center [789, 192] width 180 height 26
type input "THÀNH CÔNG"
click at [713, 157] on input "[GEOGRAPHIC_DATA] tận nơi" at bounding box center [707, 163] width 12 height 12
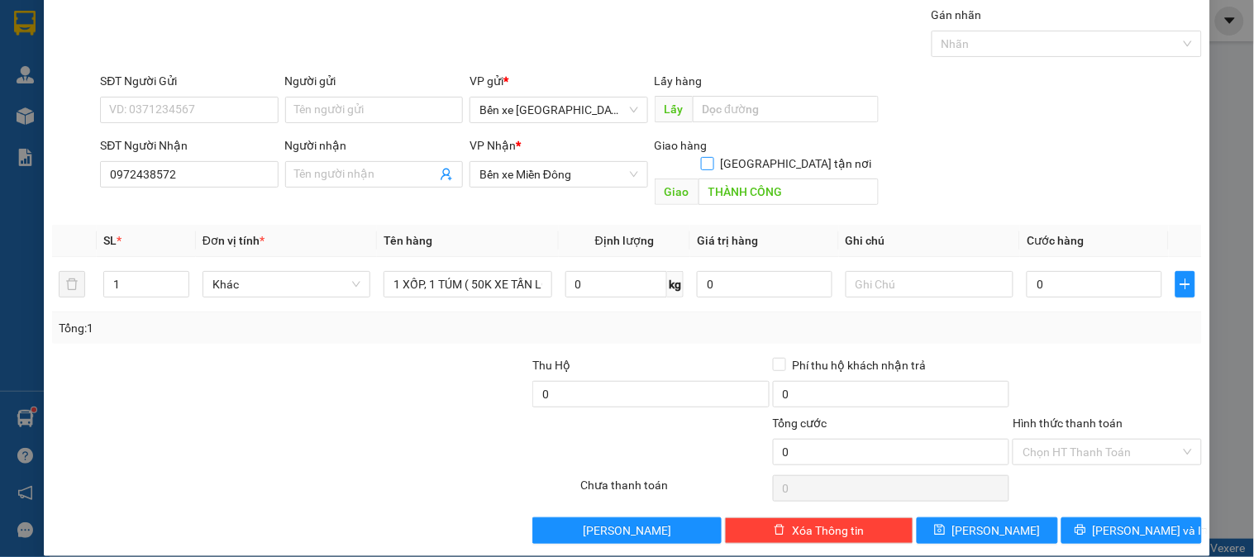
checkbox input "true"
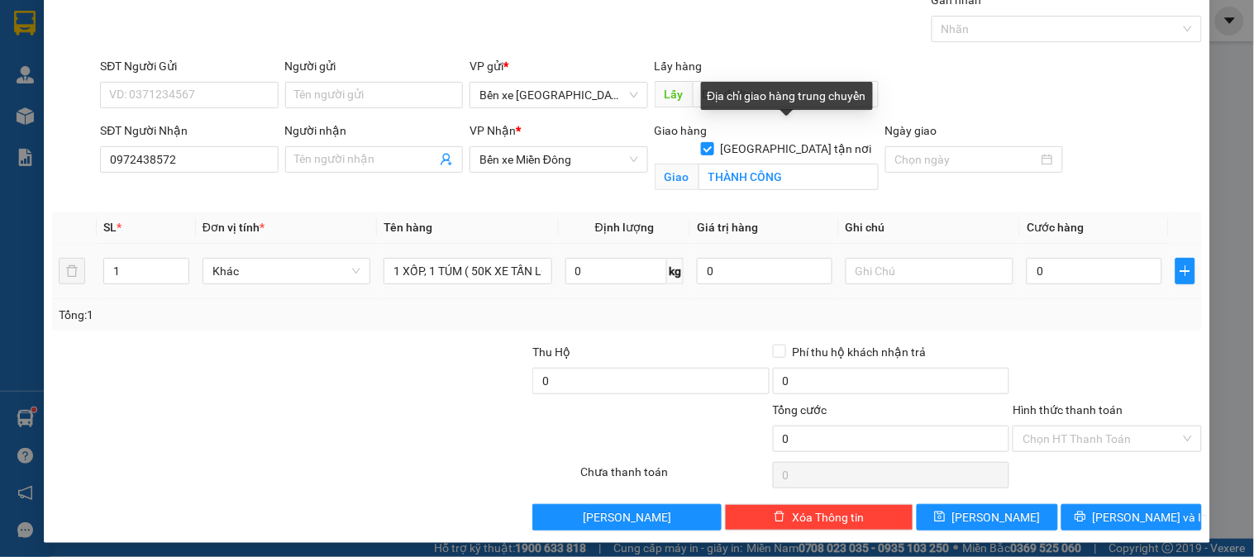
scroll to position [74, 0]
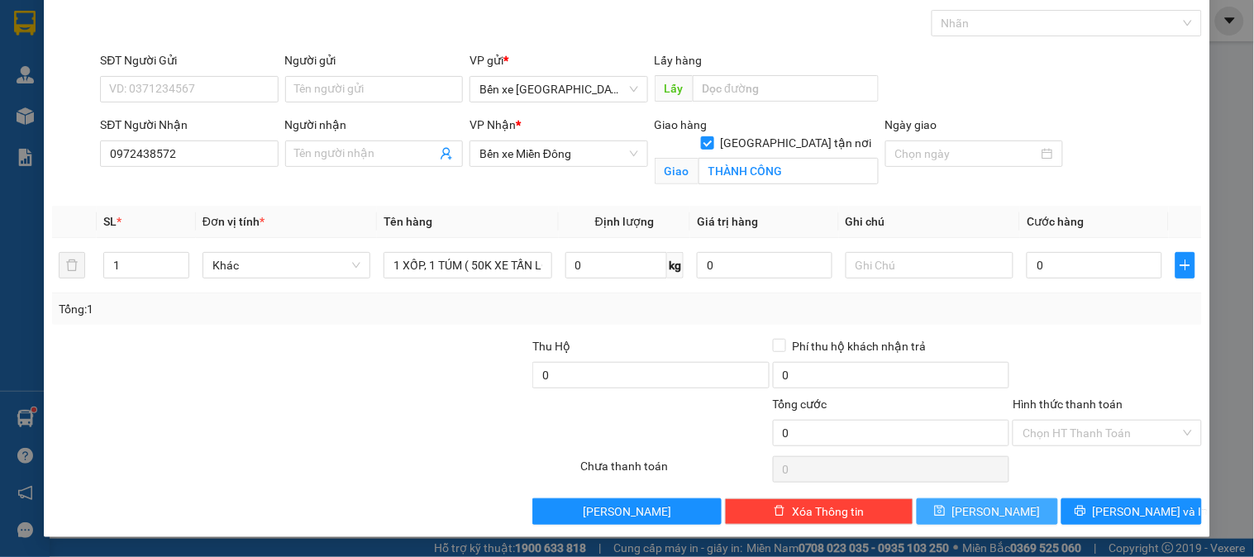
click at [1007, 506] on button "[PERSON_NAME]" at bounding box center [987, 512] width 141 height 26
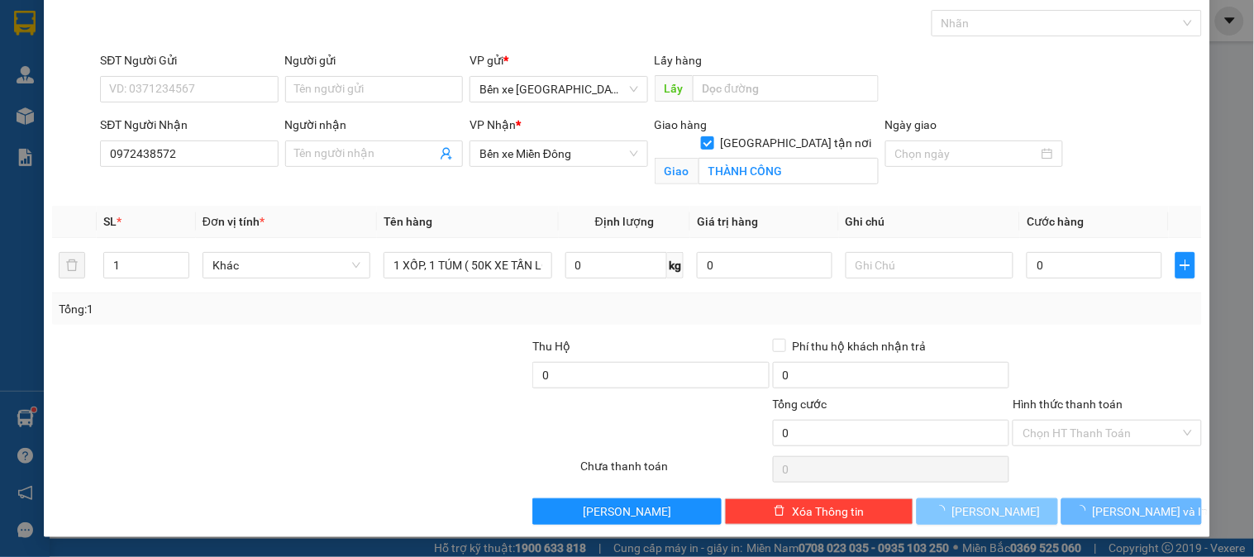
checkbox input "false"
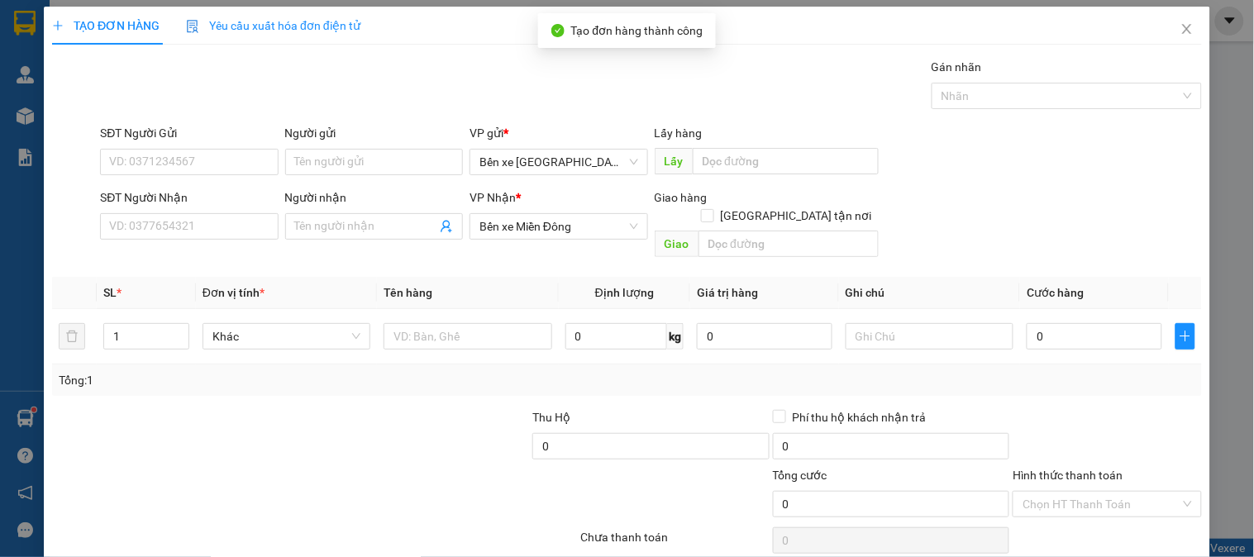
scroll to position [0, 0]
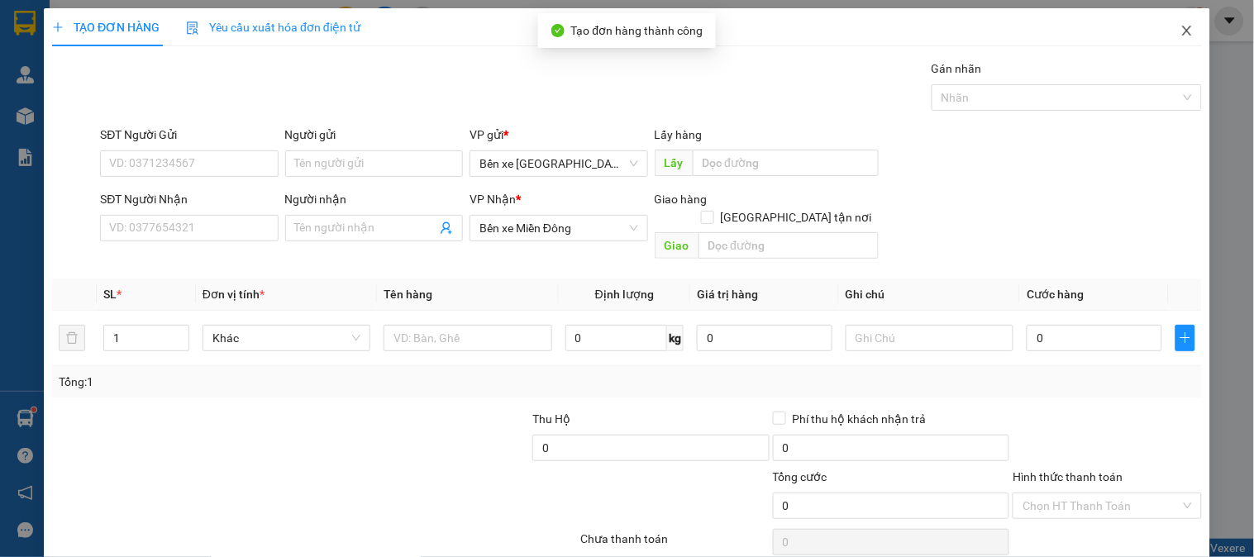
click at [1183, 31] on icon "close" at bounding box center [1187, 31] width 9 height 10
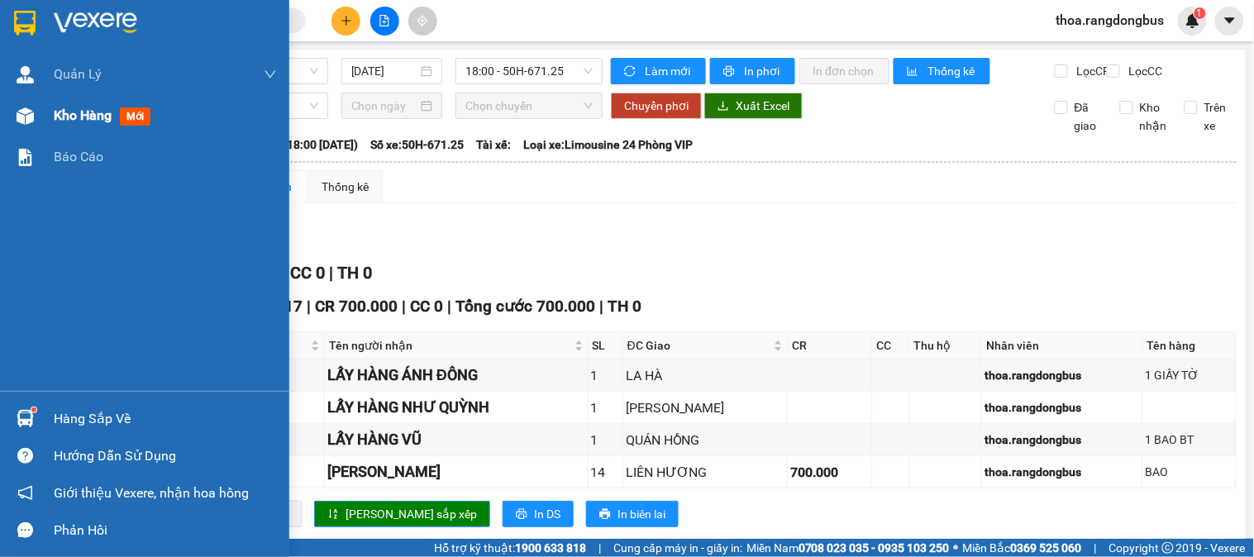
click at [157, 108] on div "Kho hàng mới" at bounding box center [105, 115] width 103 height 21
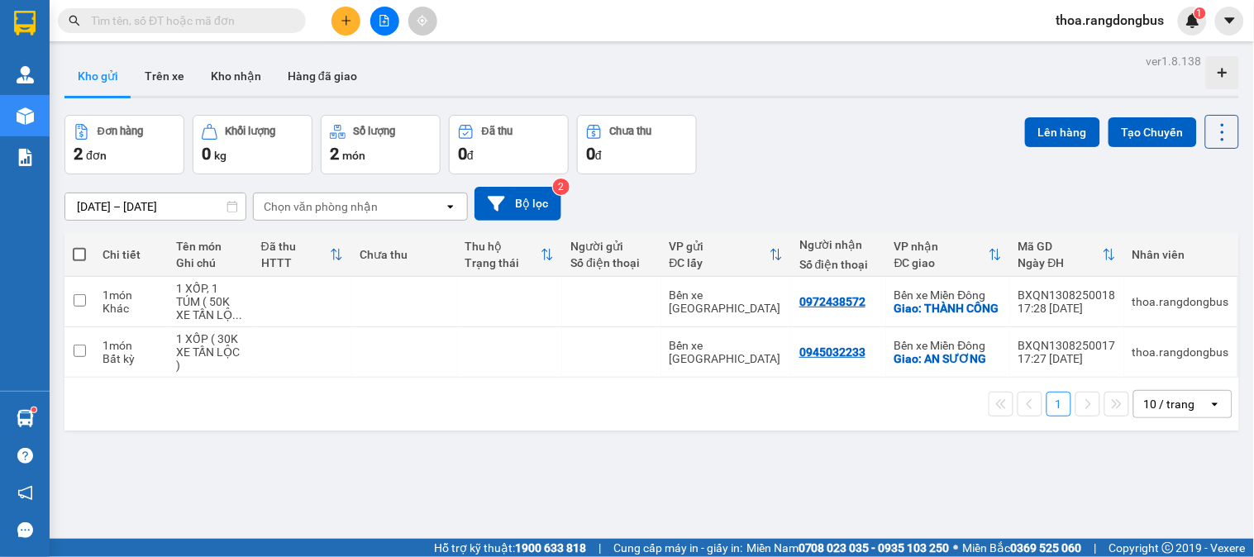
click at [84, 252] on span at bounding box center [79, 254] width 13 height 13
click at [79, 246] on input "checkbox" at bounding box center [79, 246] width 0 height 0
checkbox input "true"
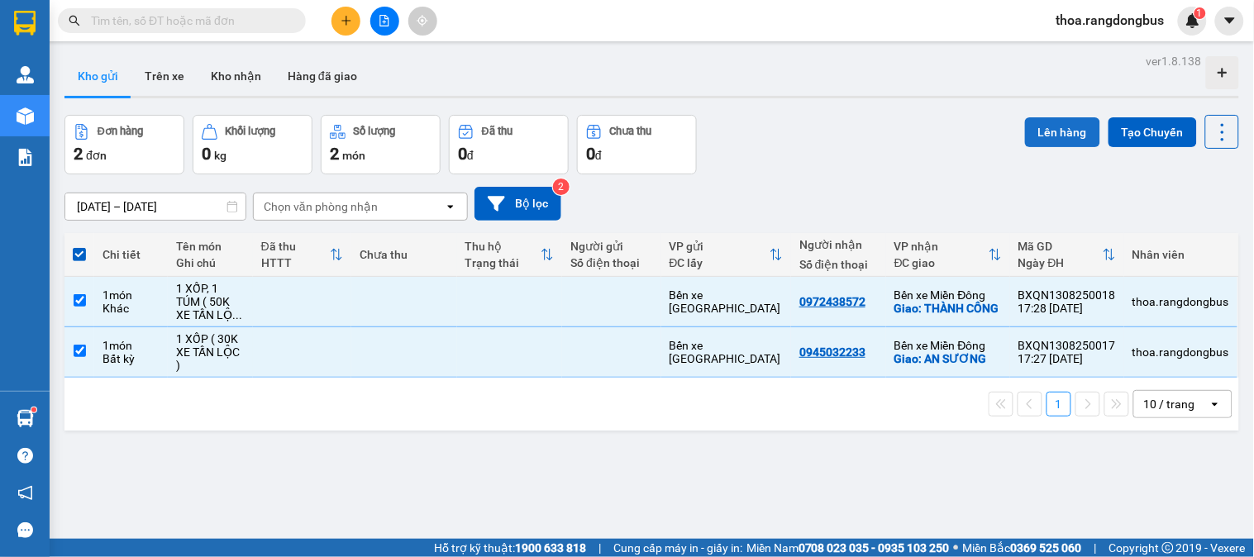
click at [1031, 125] on button "Lên hàng" at bounding box center [1062, 132] width 75 height 30
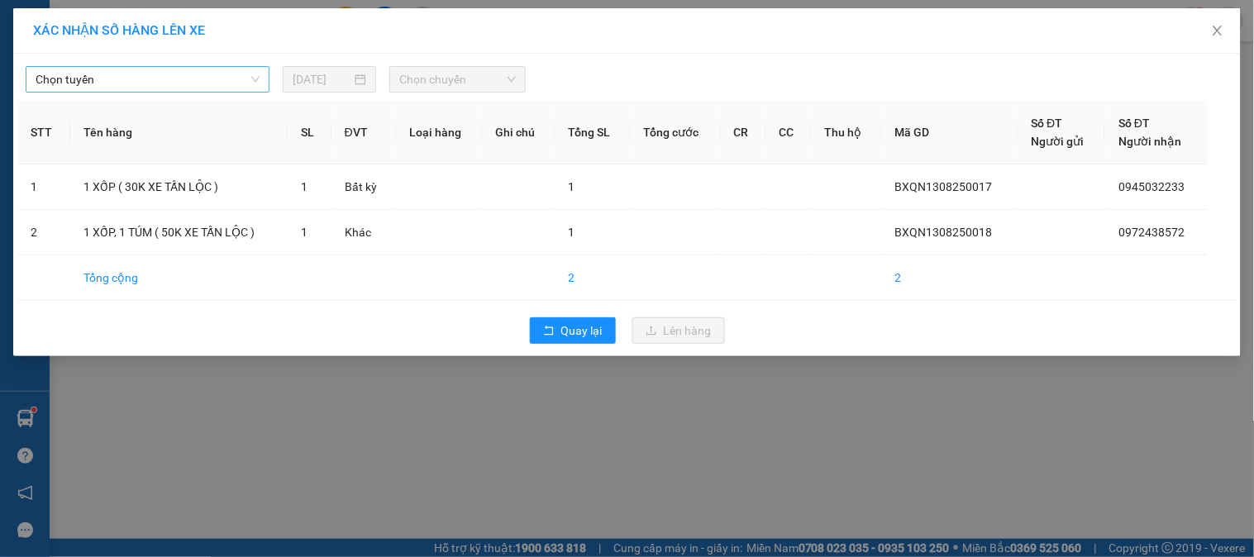
click at [171, 66] on div "Chọn tuyến" at bounding box center [148, 79] width 244 height 26
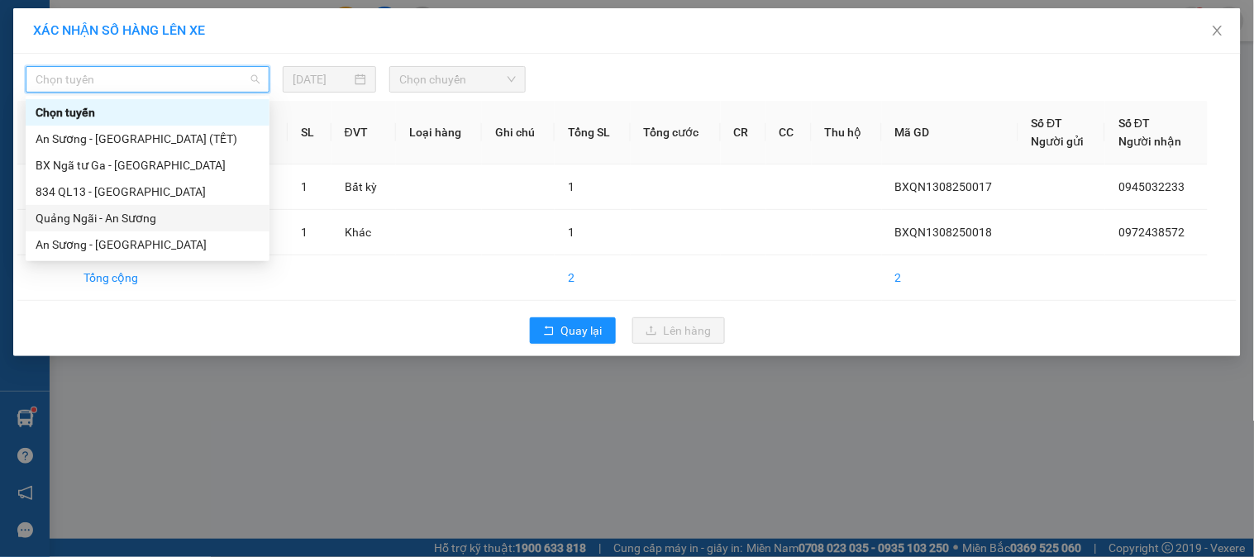
click at [141, 220] on div "Quảng Ngãi - An Sương" at bounding box center [148, 218] width 224 height 18
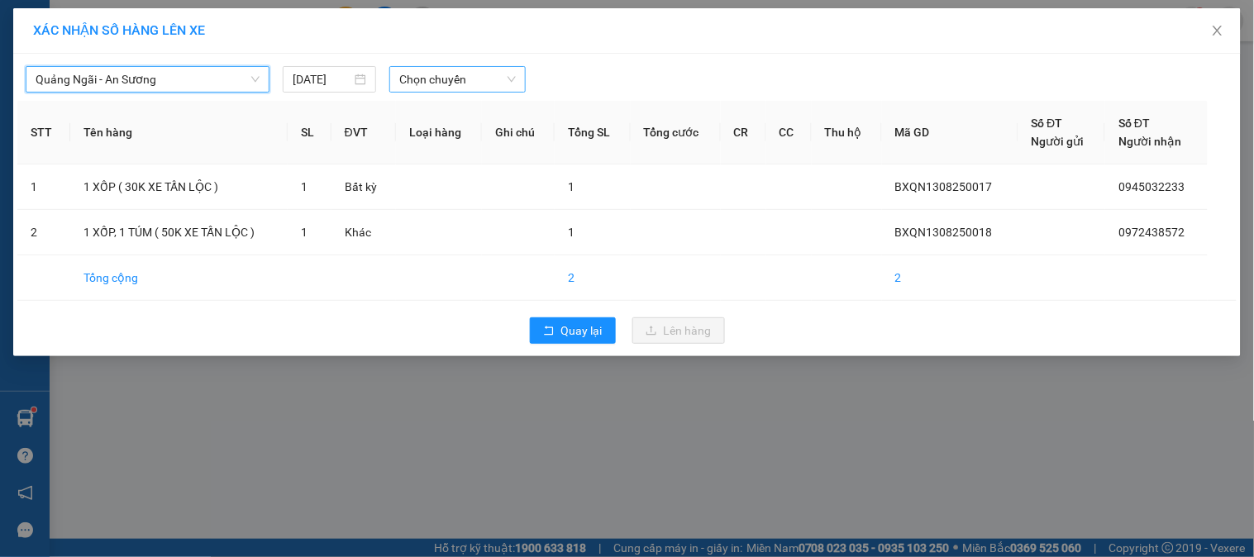
click at [428, 76] on span "Chọn chuyến" at bounding box center [457, 79] width 117 height 25
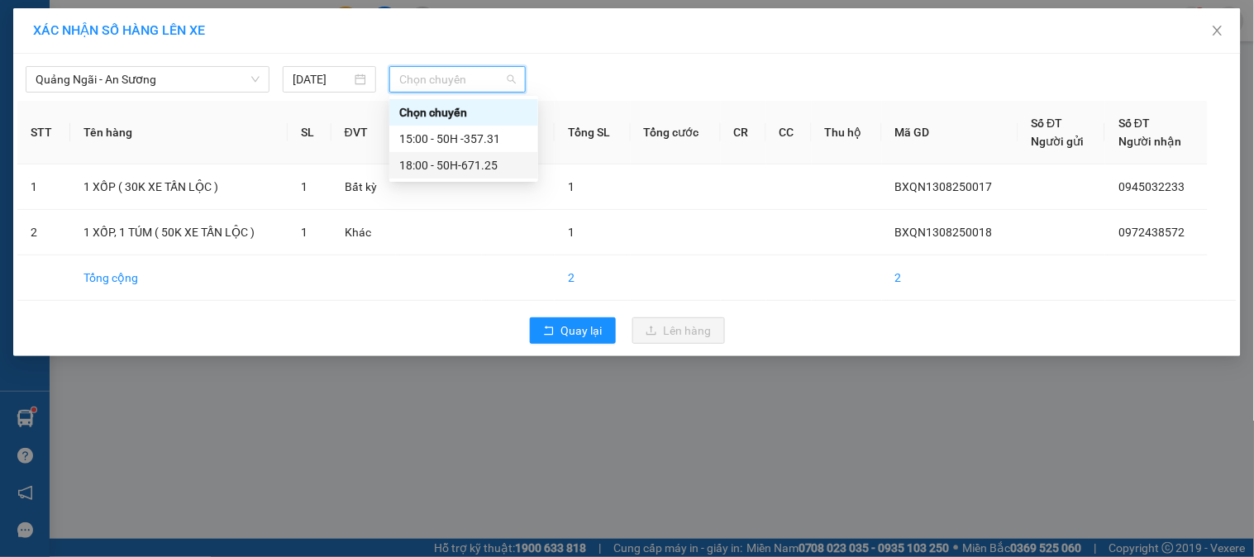
click at [447, 164] on div "18:00 - 50H-671.25" at bounding box center [463, 165] width 129 height 18
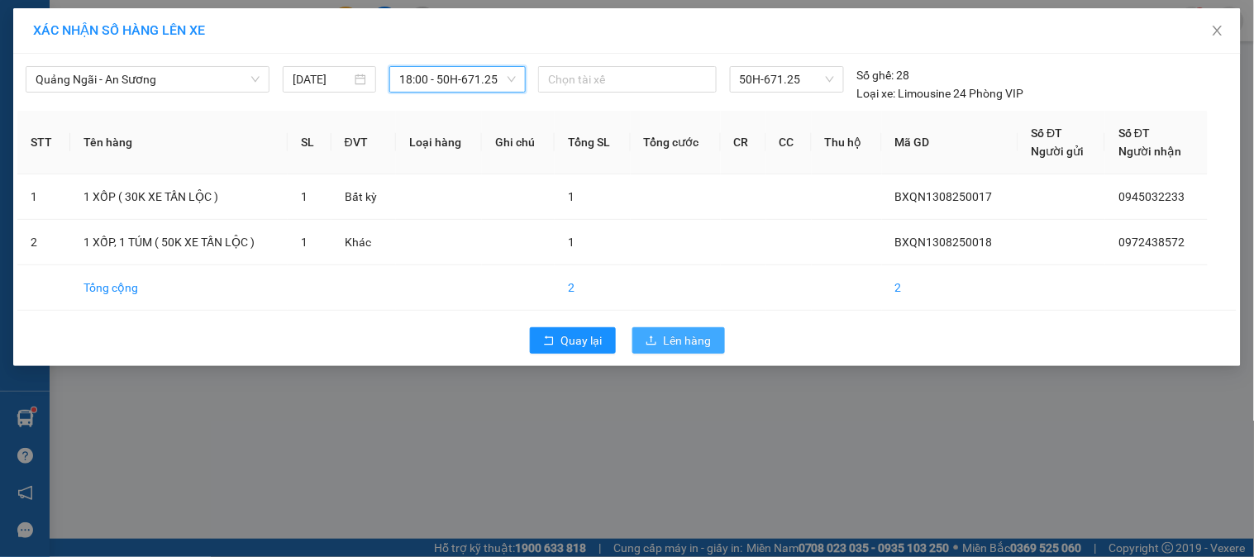
click at [672, 336] on span "Lên hàng" at bounding box center [688, 341] width 48 height 18
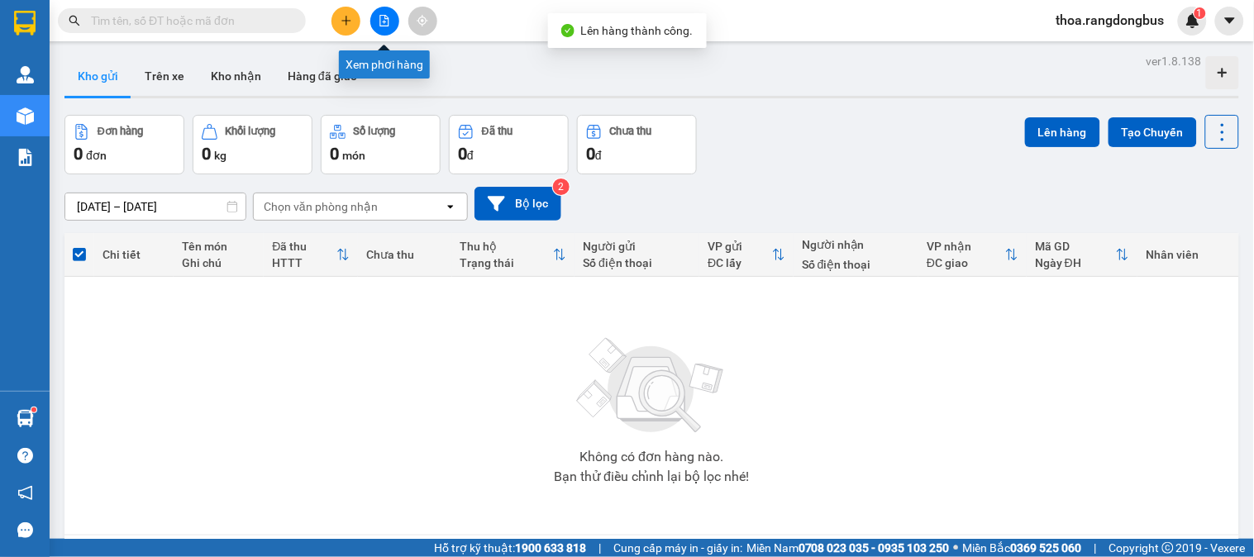
click at [381, 19] on icon "file-add" at bounding box center [385, 21] width 12 height 12
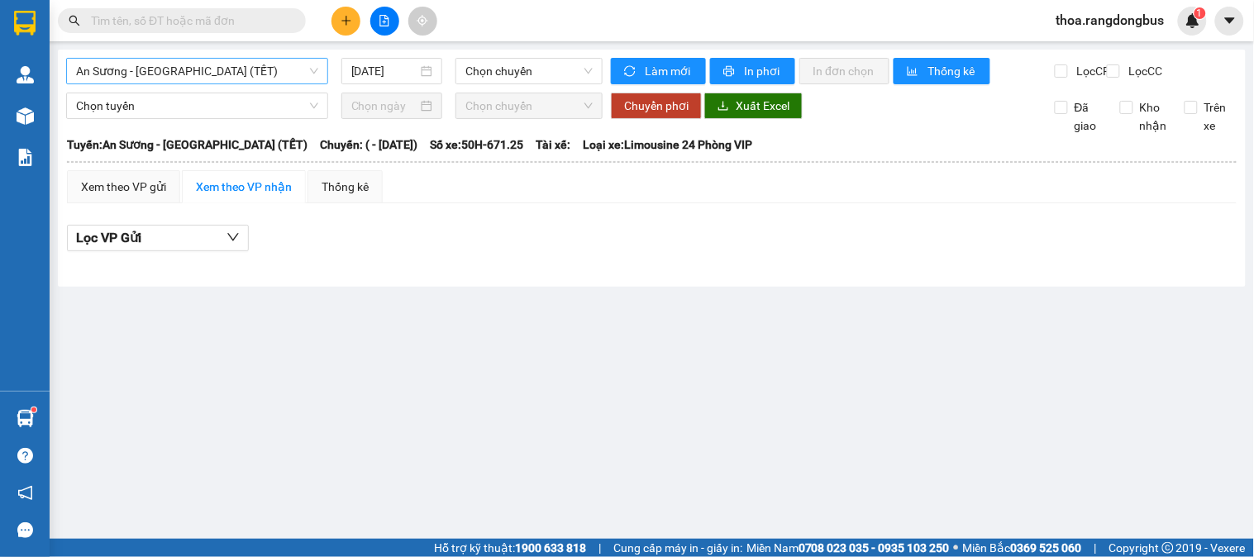
click at [103, 74] on span "An Sương - [GEOGRAPHIC_DATA] (TẾT)" at bounding box center [197, 71] width 242 height 25
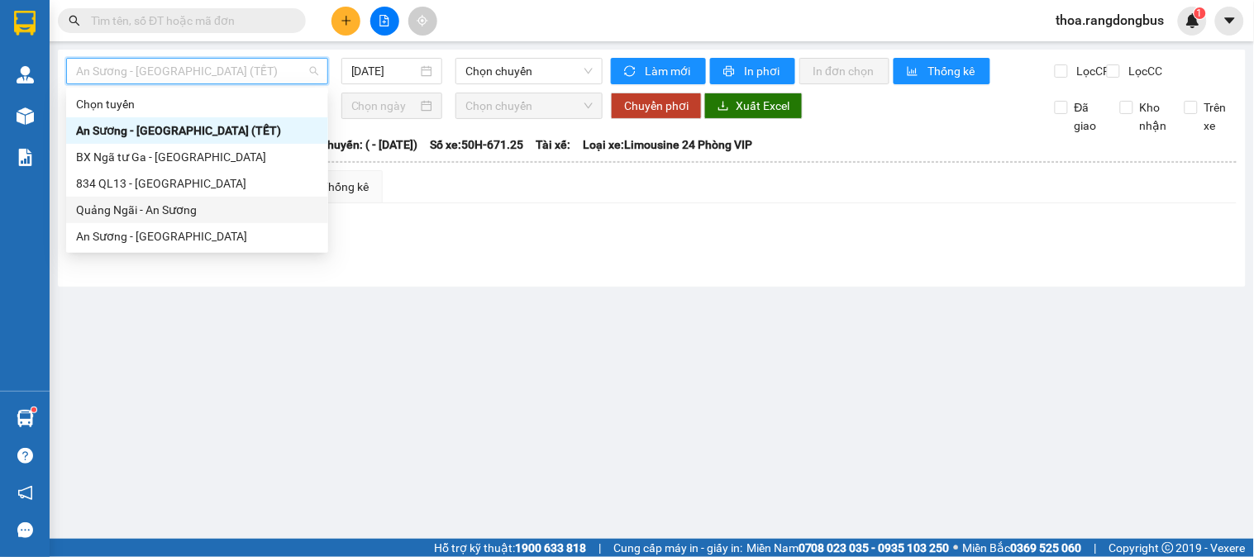
click at [119, 200] on div "Quảng Ngãi - An Sương" at bounding box center [197, 210] width 262 height 26
type input "[DATE]"
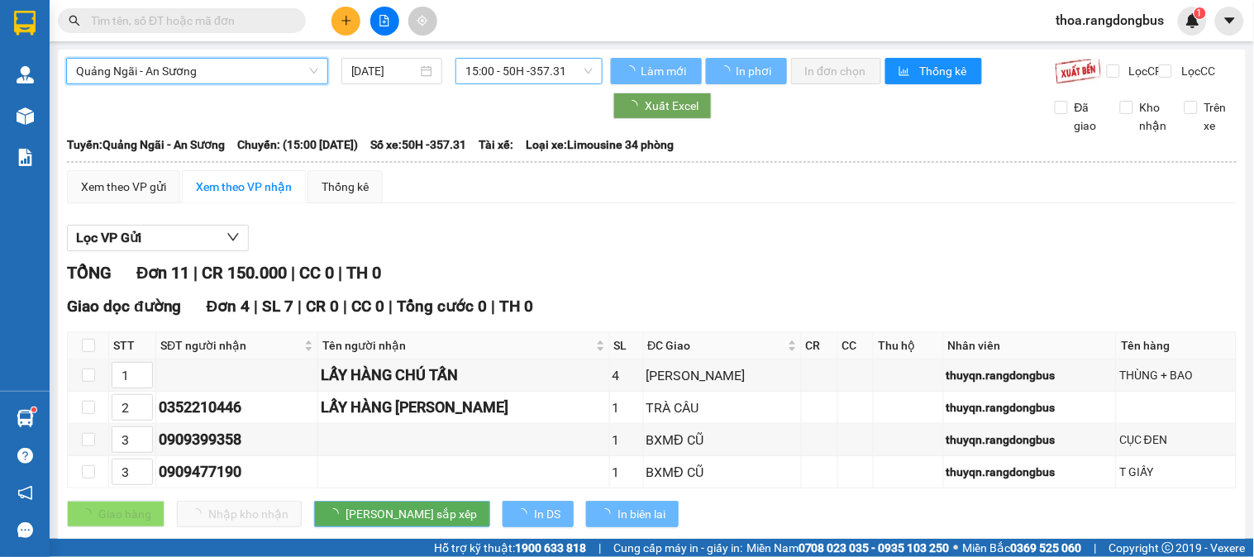
click at [534, 60] on span "15:00 - 50H -357.31" at bounding box center [529, 71] width 127 height 25
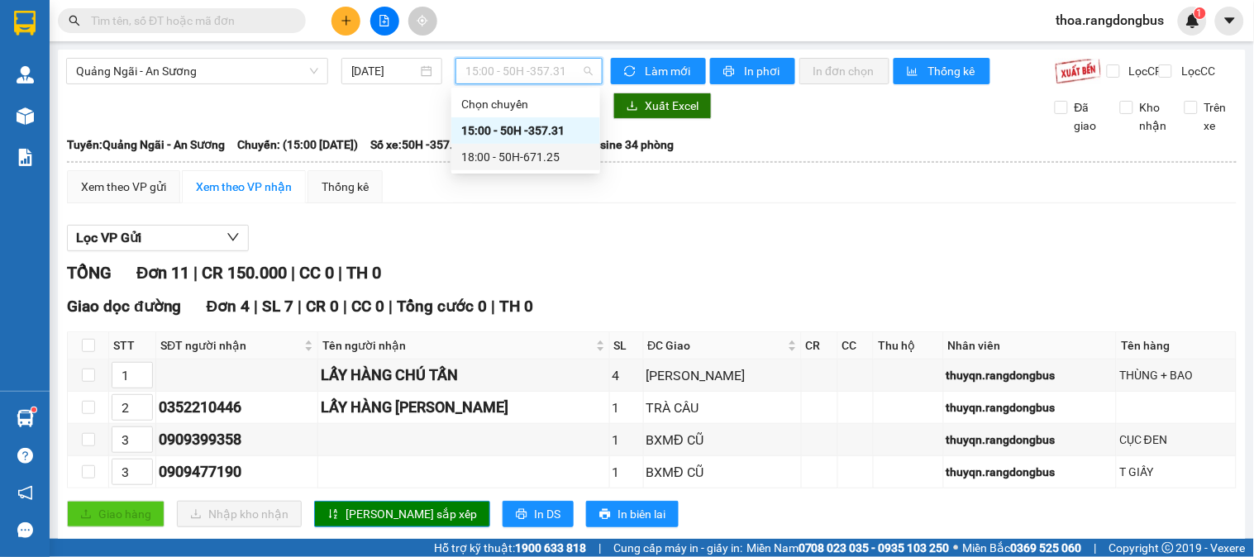
click at [521, 154] on div "18:00 - 50H-671.25" at bounding box center [525, 157] width 129 height 18
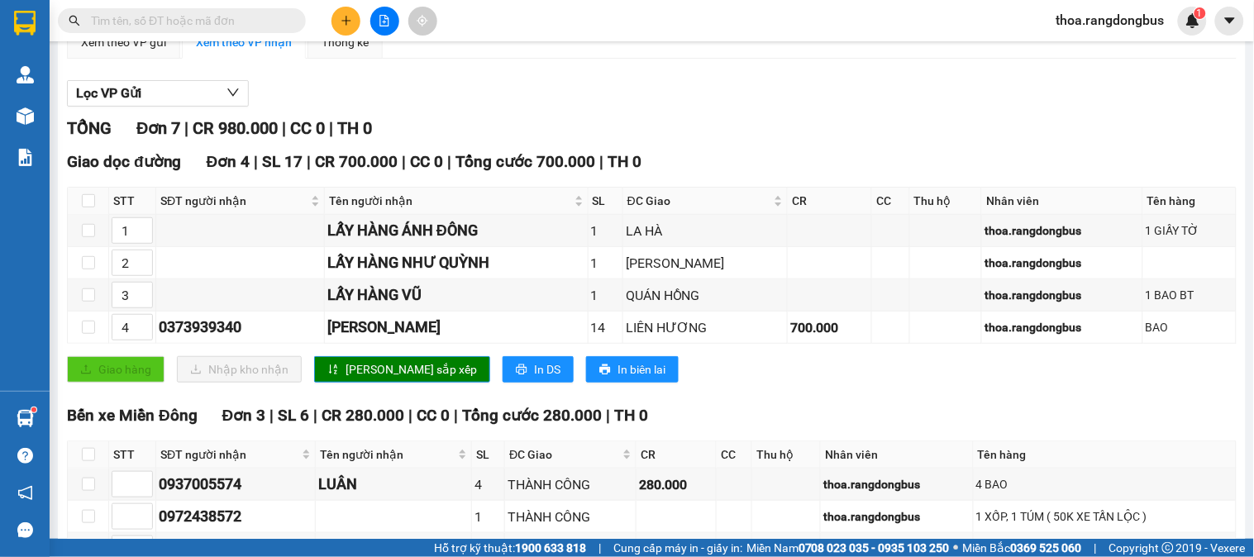
scroll to position [184, 0]
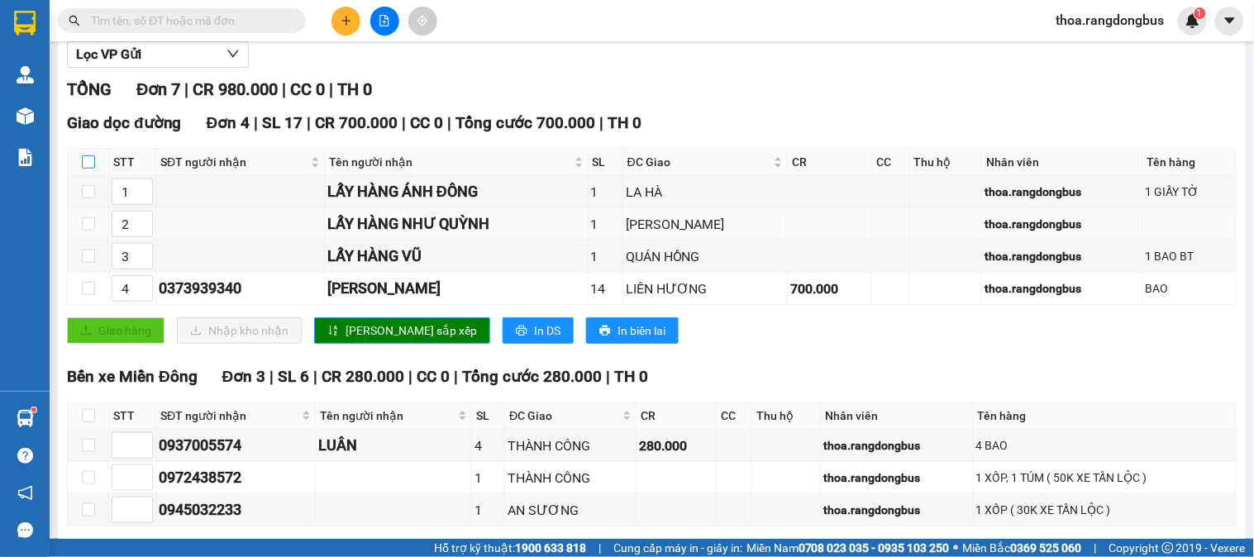
drag, startPoint x: 88, startPoint y: 175, endPoint x: 75, endPoint y: 240, distance: 65.8
click at [88, 169] on input "checkbox" at bounding box center [88, 161] width 13 height 13
checkbox input "true"
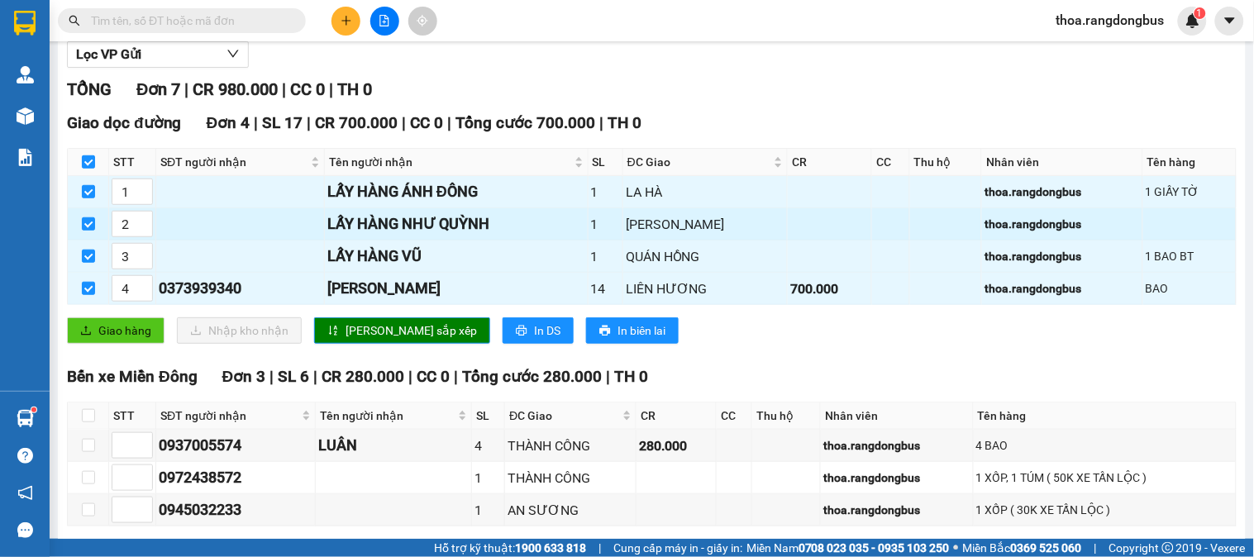
checkbox input "true"
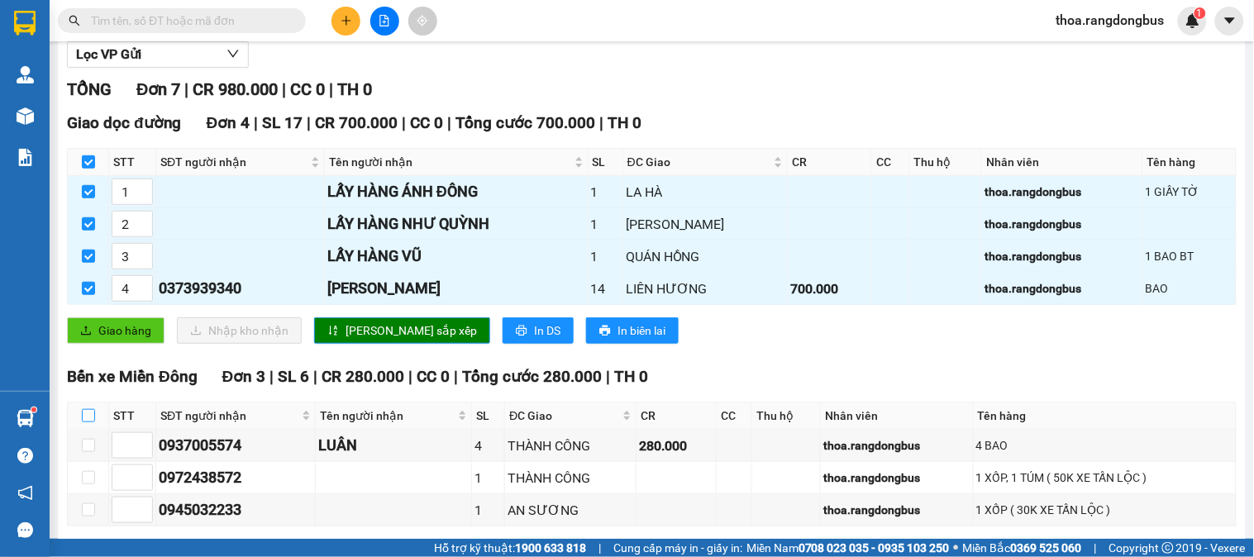
click at [94, 423] on input "checkbox" at bounding box center [88, 415] width 13 height 13
checkbox input "true"
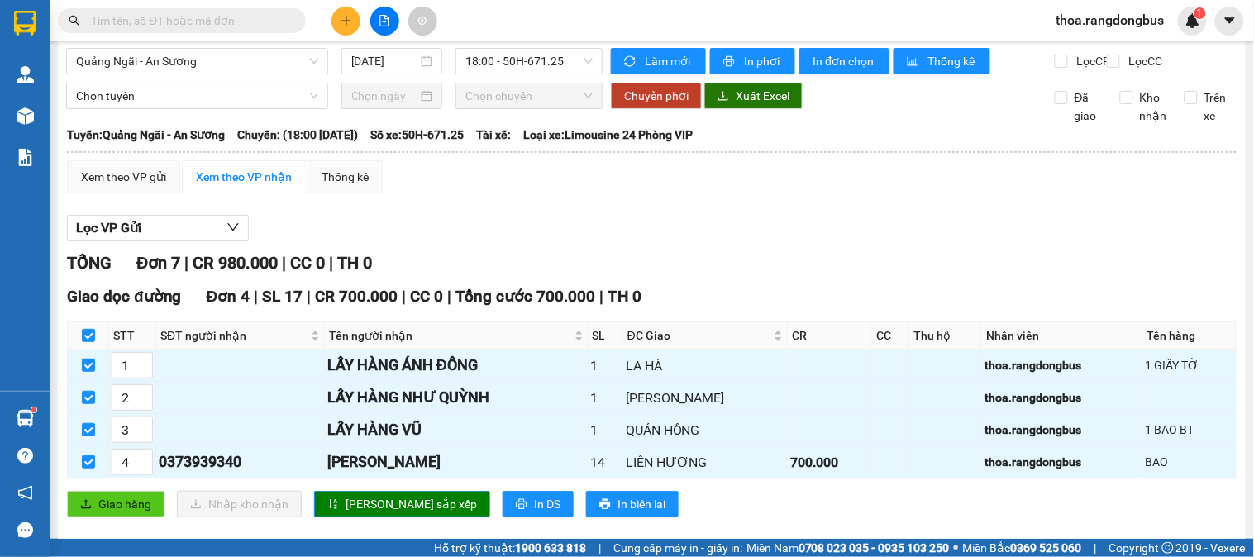
scroll to position [0, 0]
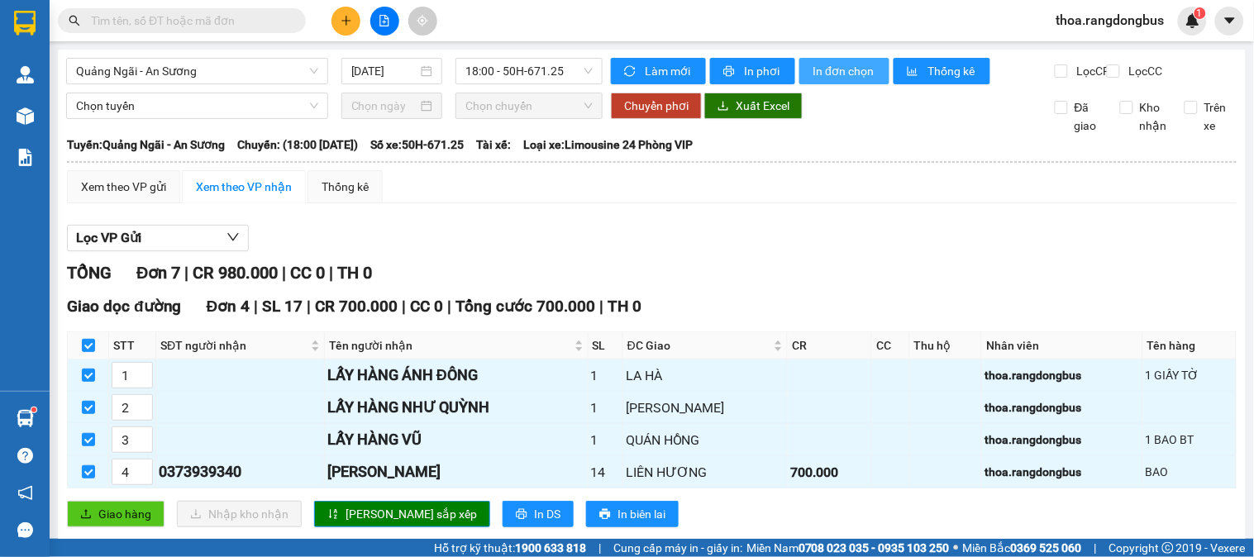
click at [819, 75] on span "In đơn chọn" at bounding box center [845, 71] width 64 height 18
